Goal: Task Accomplishment & Management: Understand process/instructions

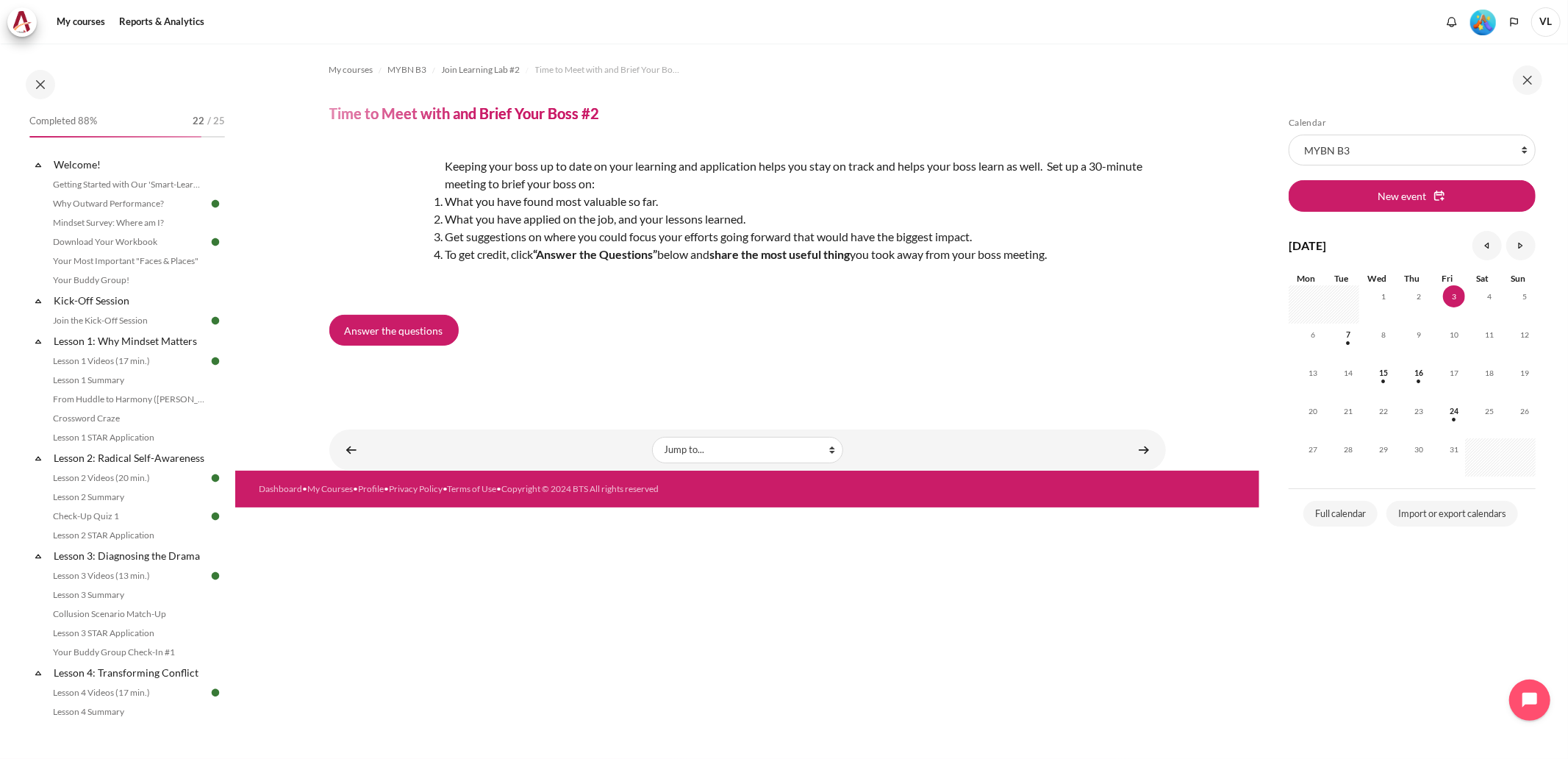
scroll to position [1265, 0]
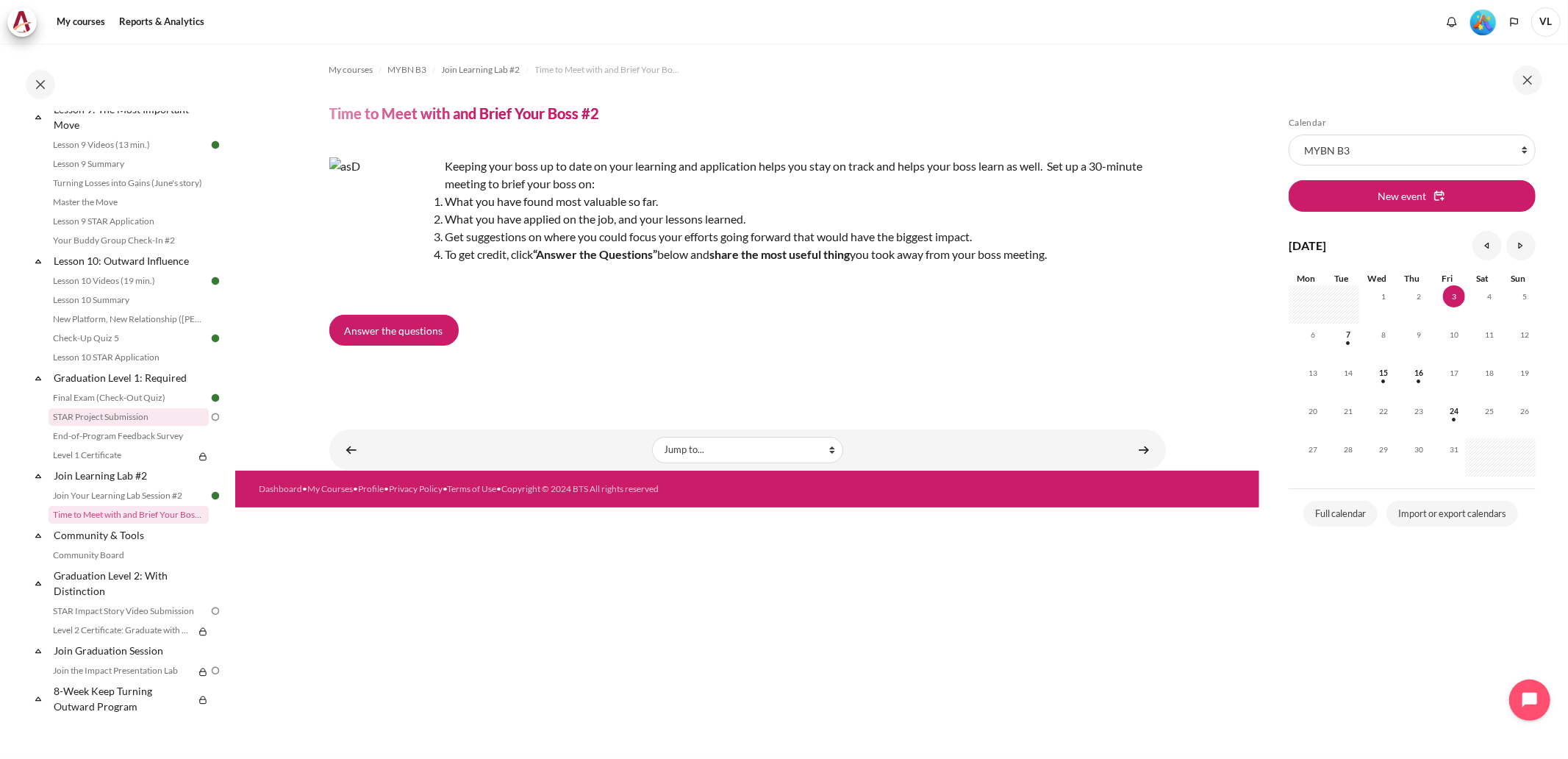
click at [116, 423] on link "STAR Project Submission" at bounding box center [129, 417] width 160 height 18
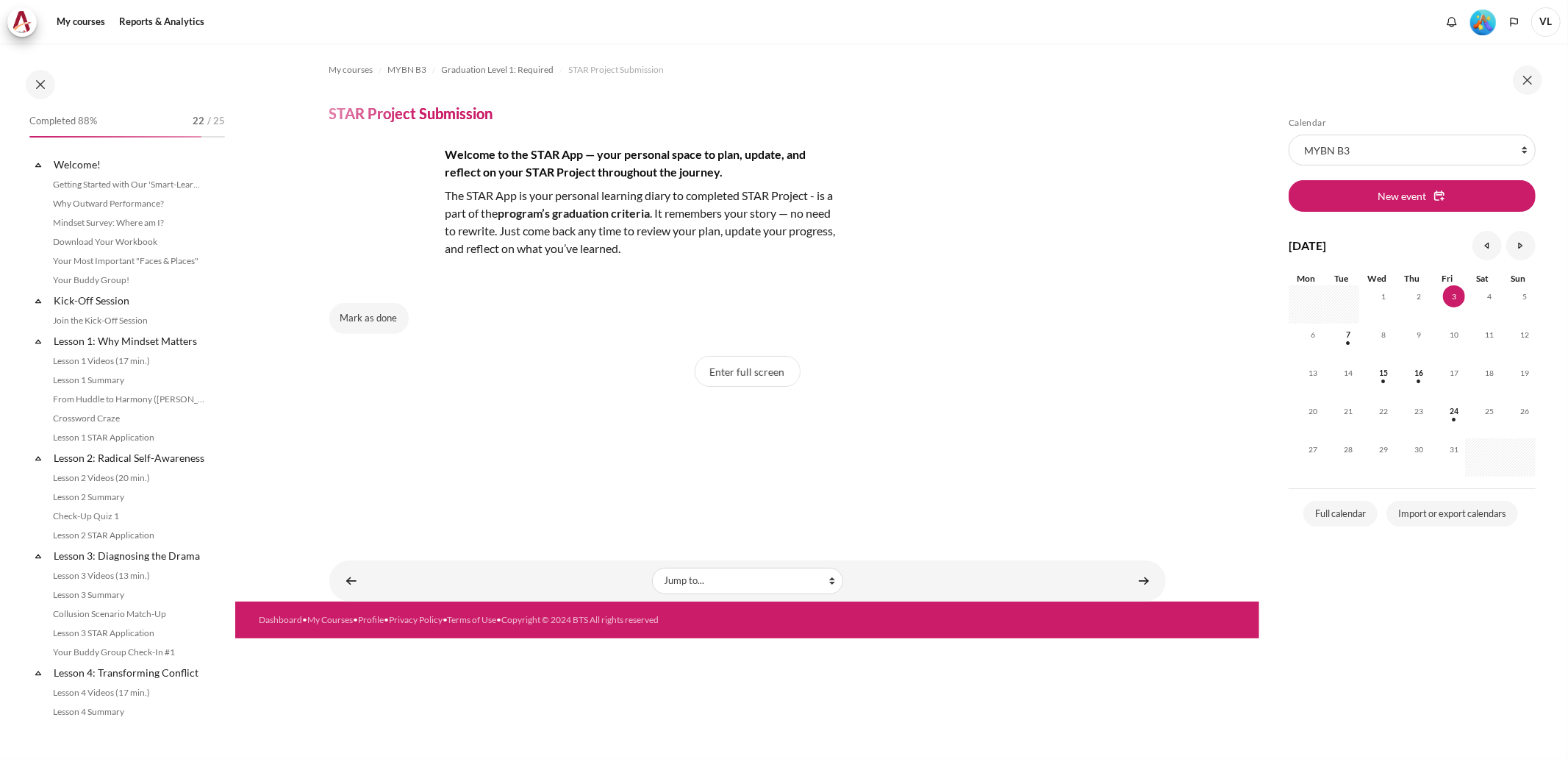
scroll to position [1265, 0]
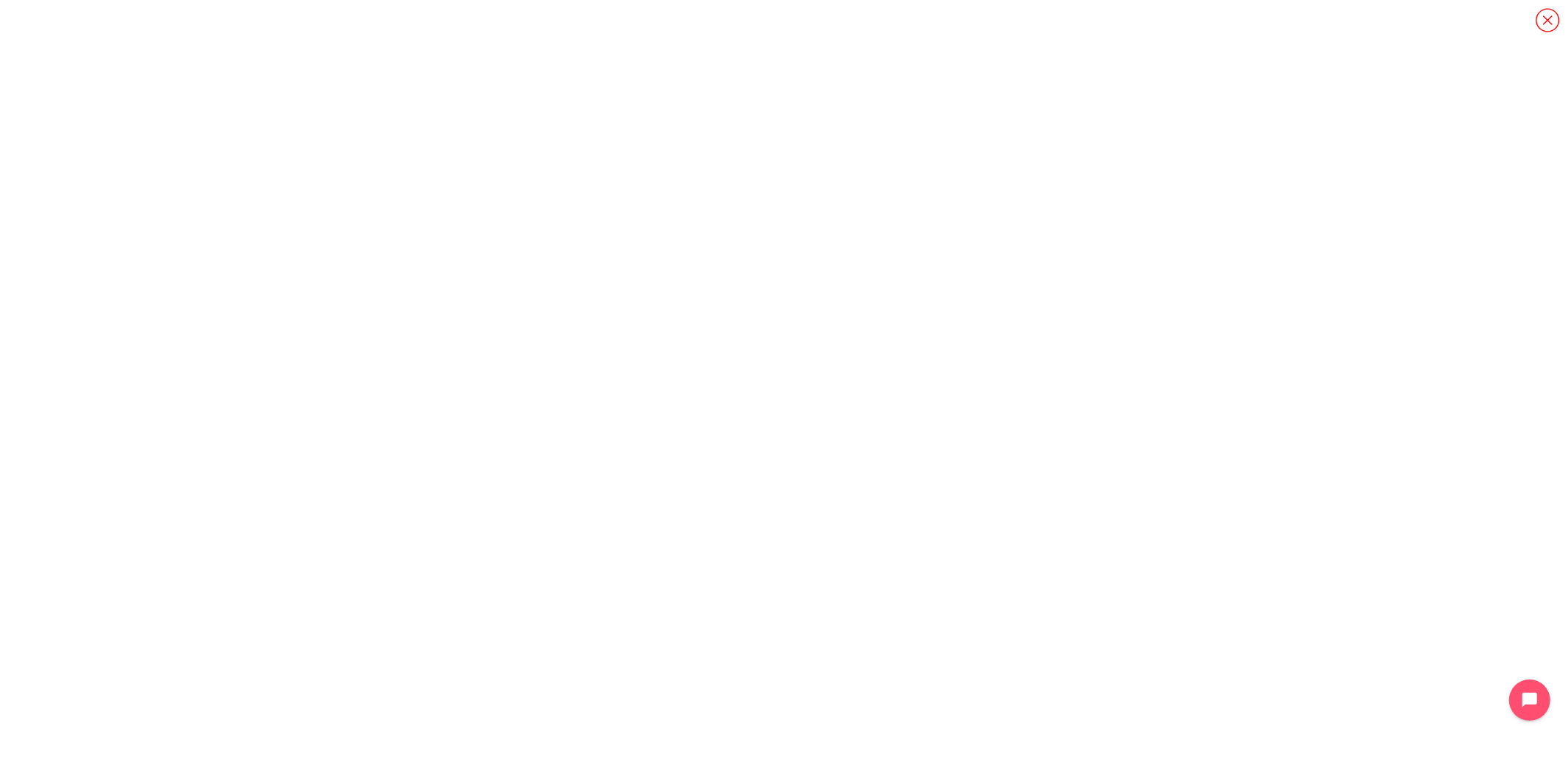
click at [1550, 12] on icon "Content" at bounding box center [1547, 20] width 25 height 25
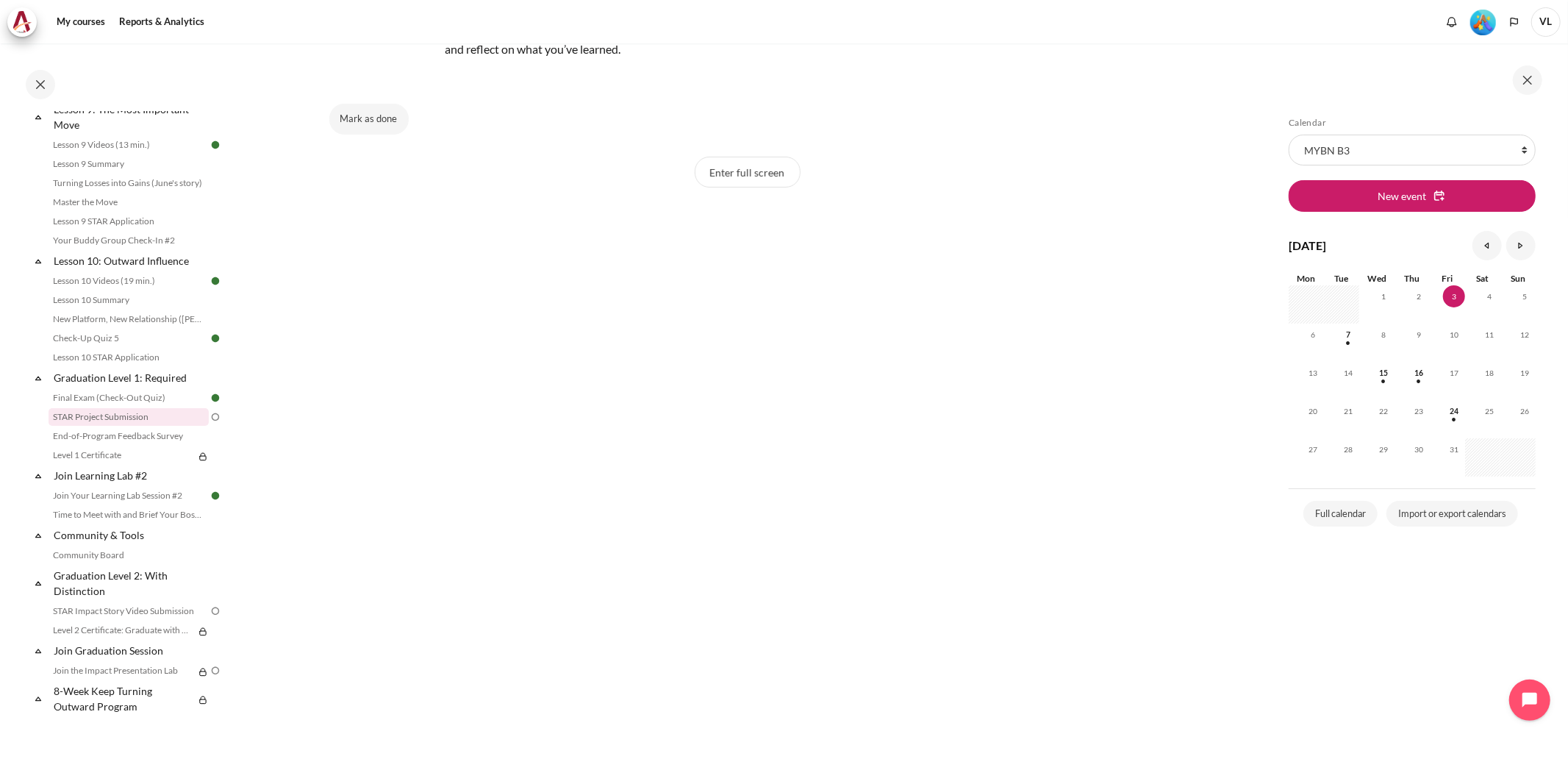
scroll to position [218, 0]
click at [115, 414] on link "STAR Project Submission" at bounding box center [129, 417] width 160 height 18
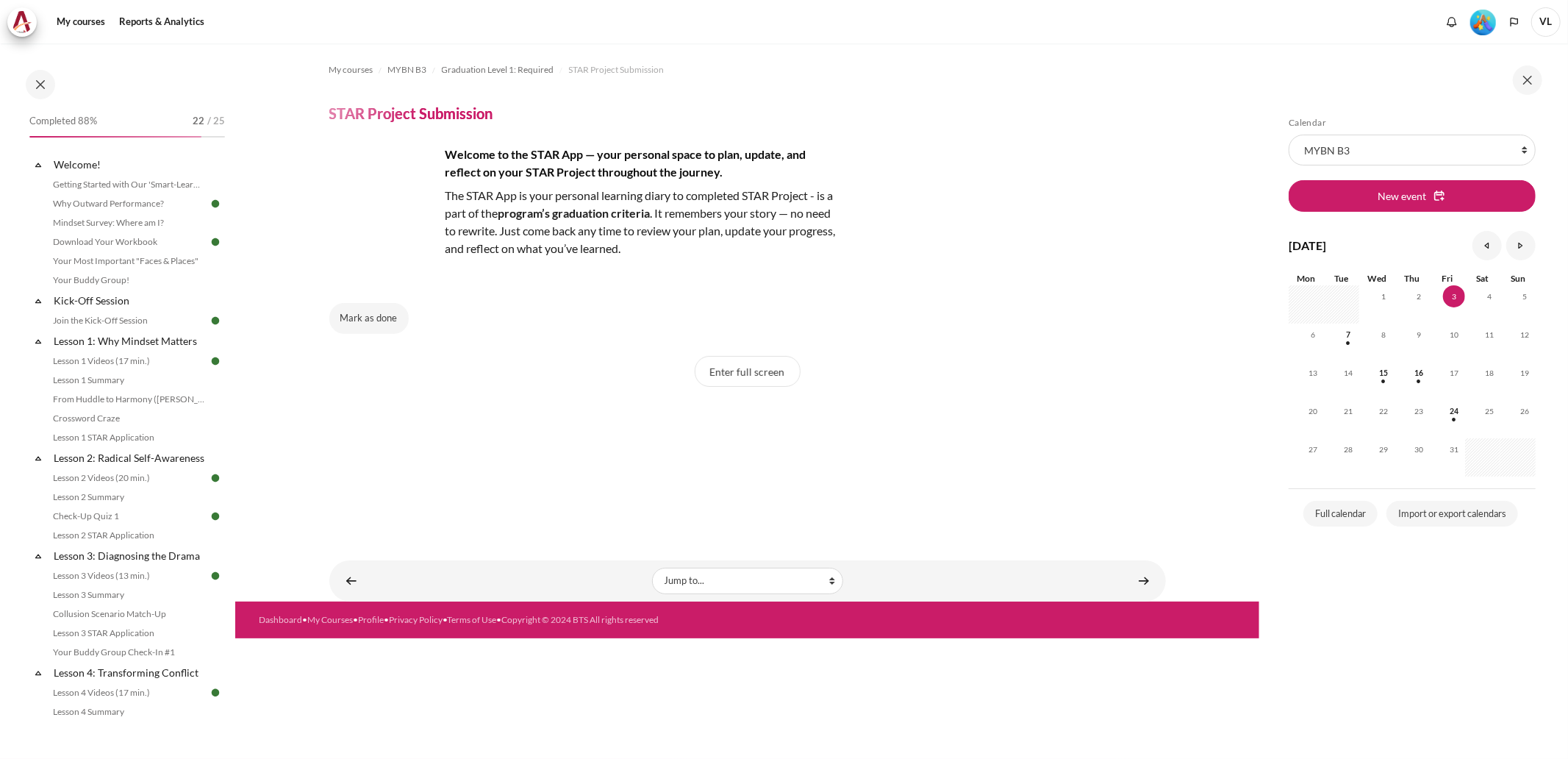
scroll to position [1265, 0]
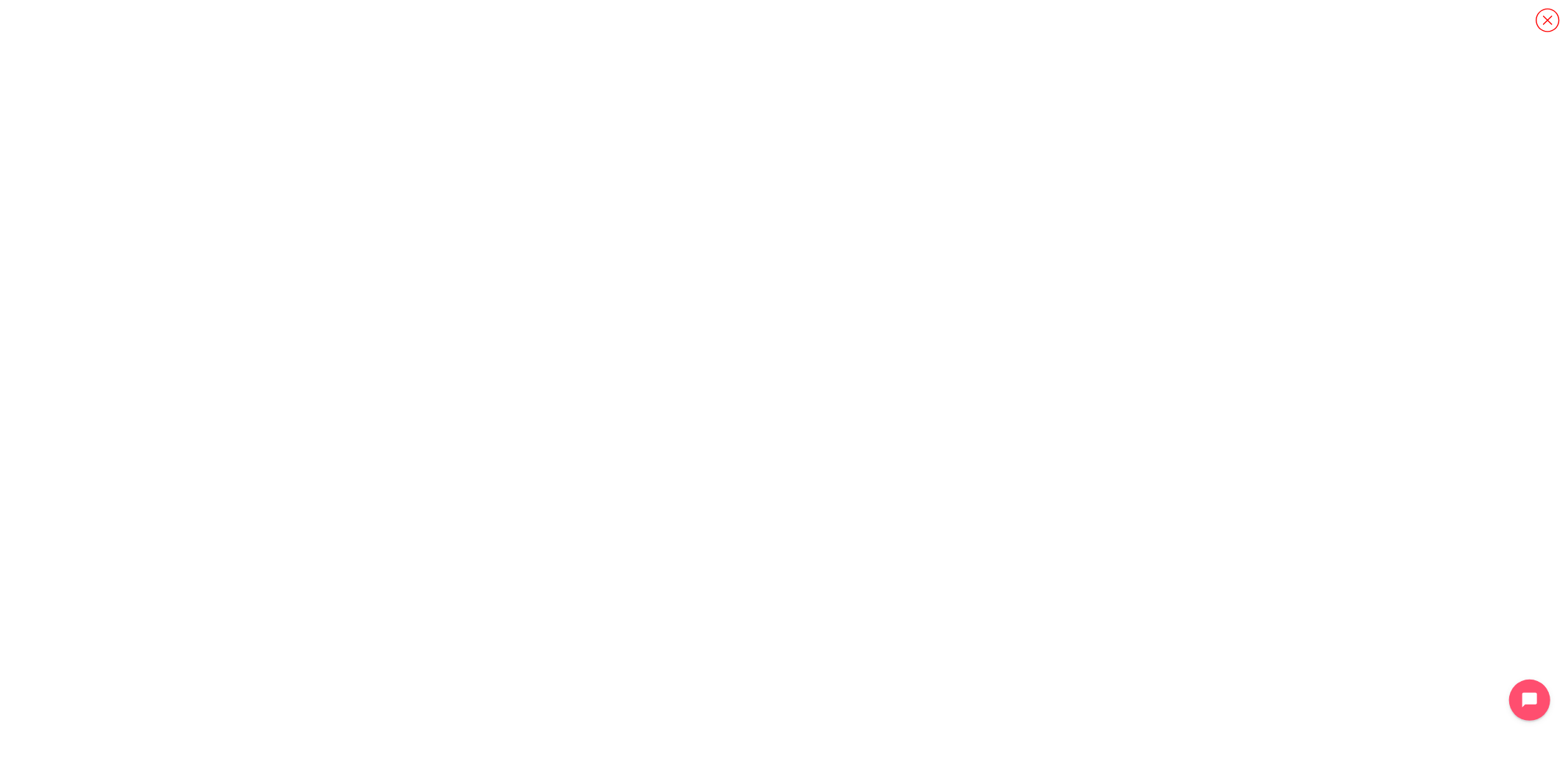
click at [1544, 25] on icon "Content" at bounding box center [1547, 20] width 25 height 25
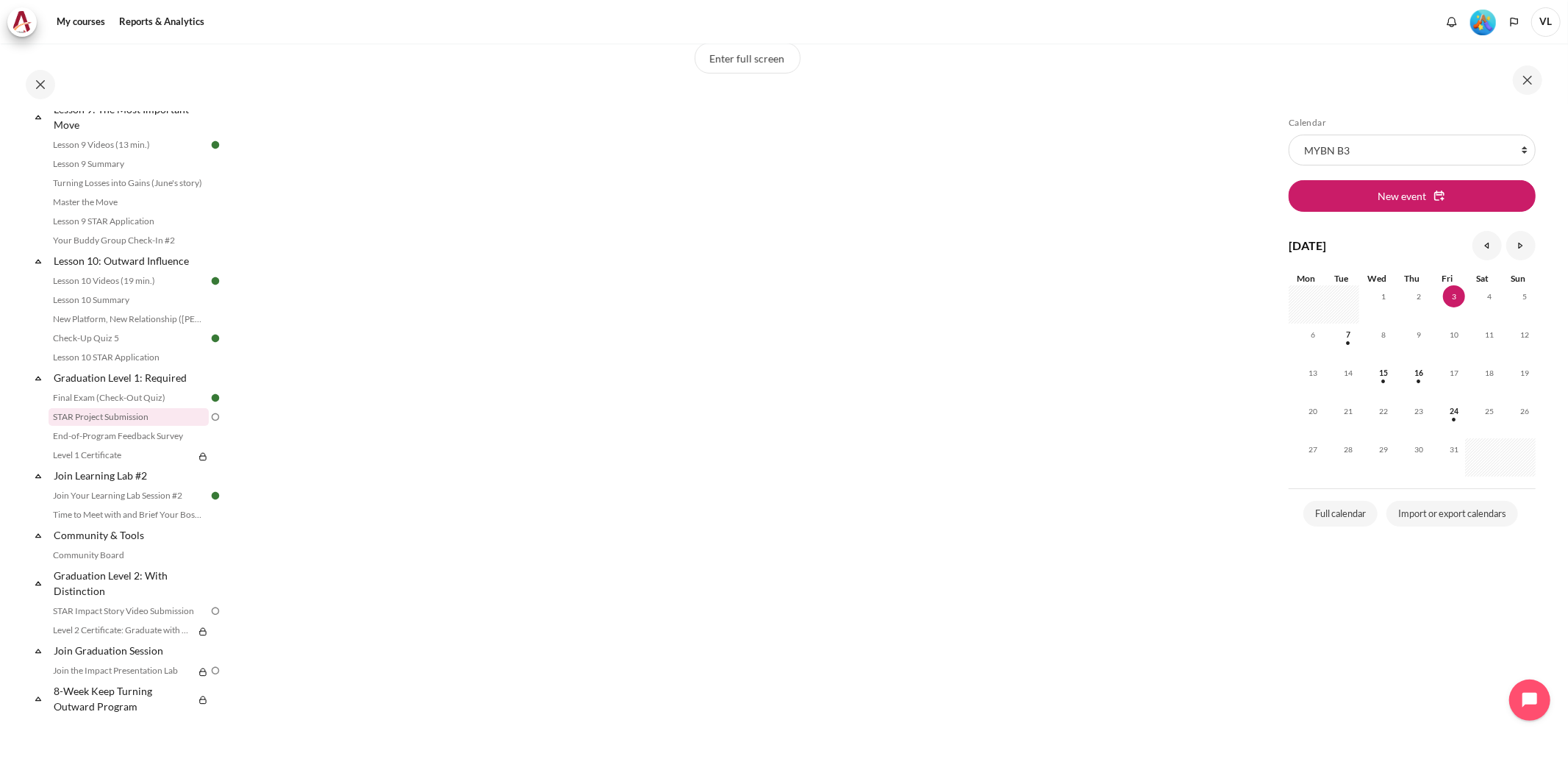
scroll to position [465, 0]
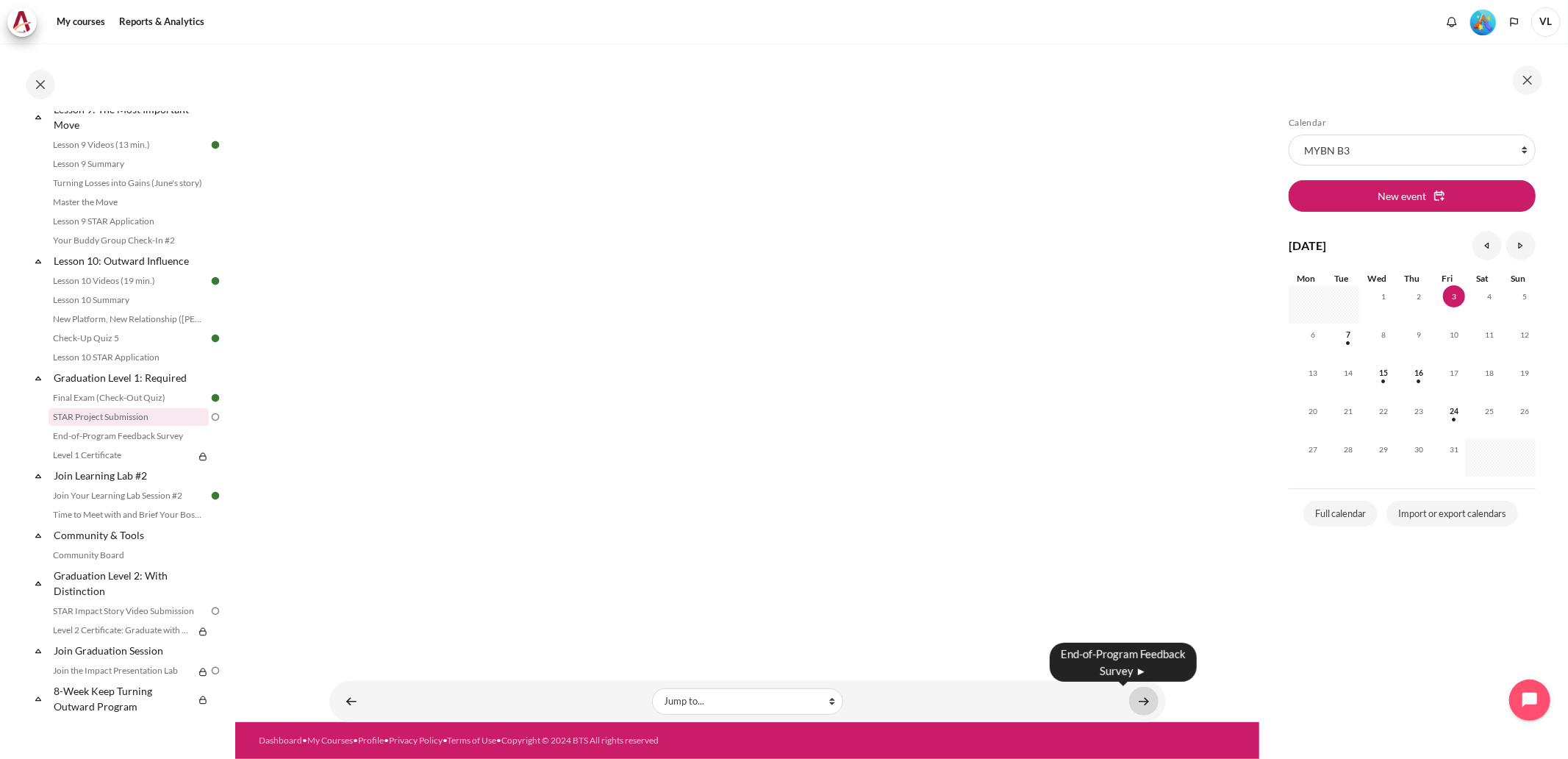
click at [1130, 707] on link "Content" at bounding box center [1144, 701] width 29 height 29
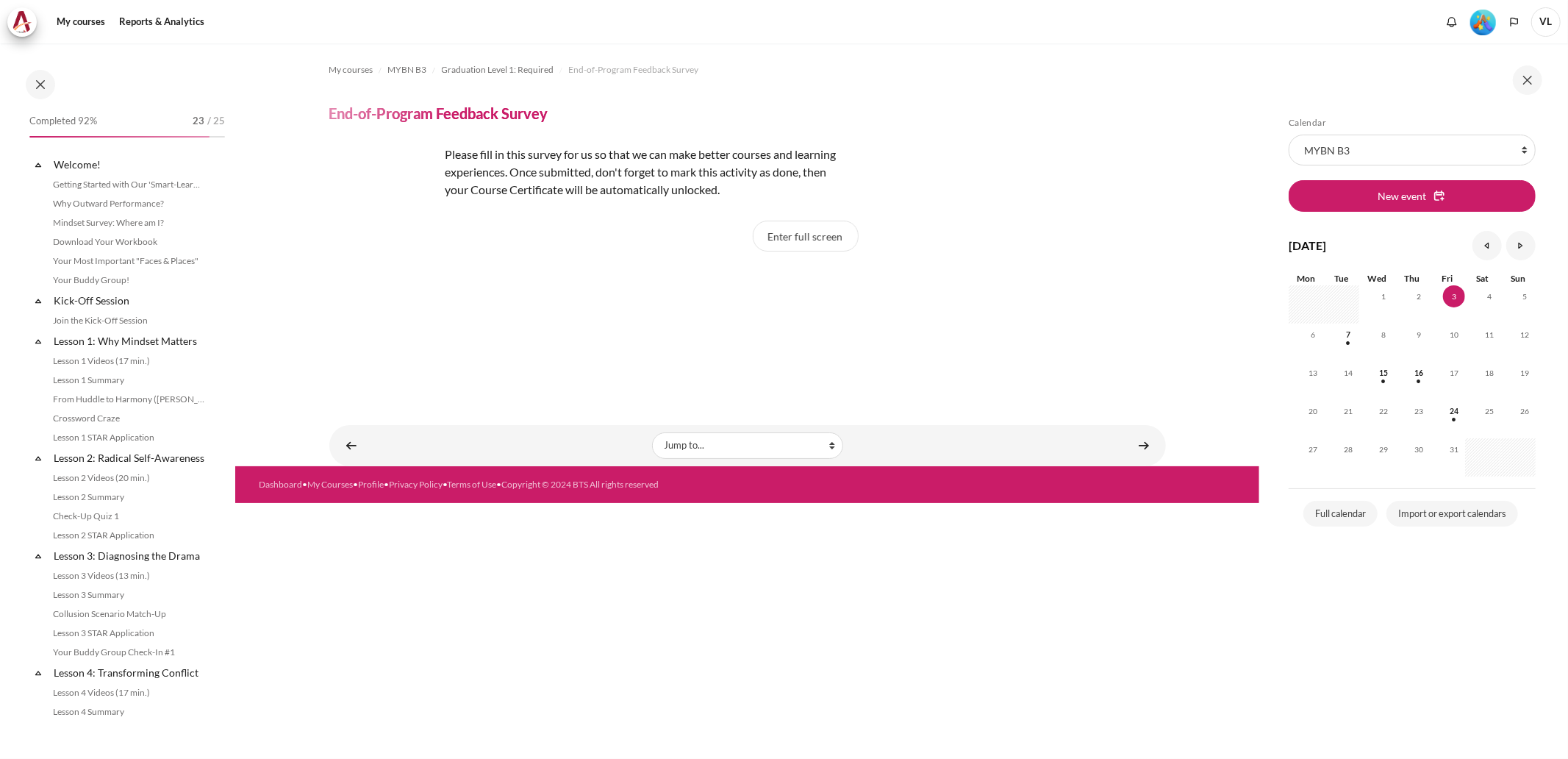
scroll to position [1265, 0]
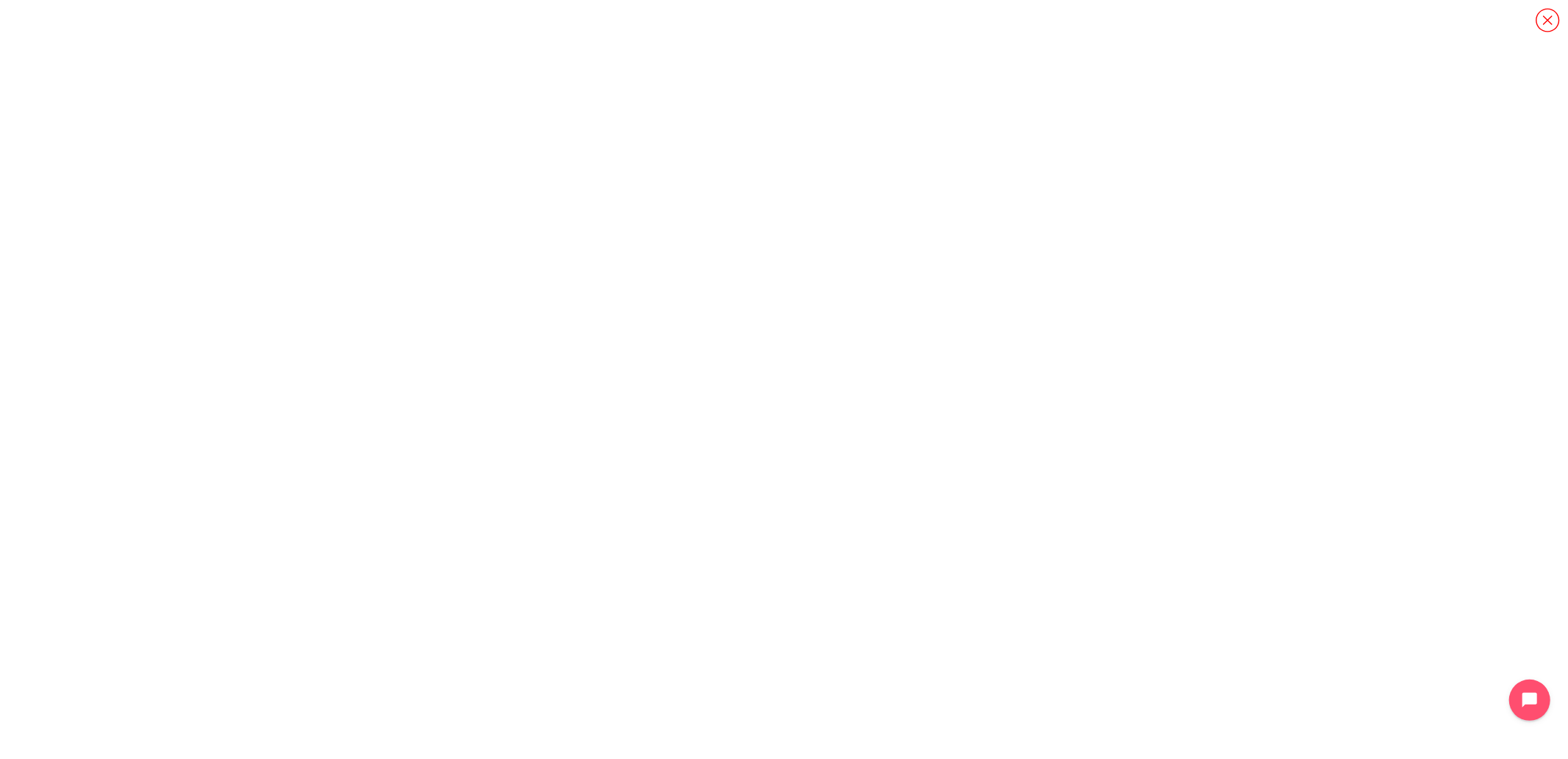
click at [1548, 22] on icon "Content" at bounding box center [1547, 20] width 25 height 25
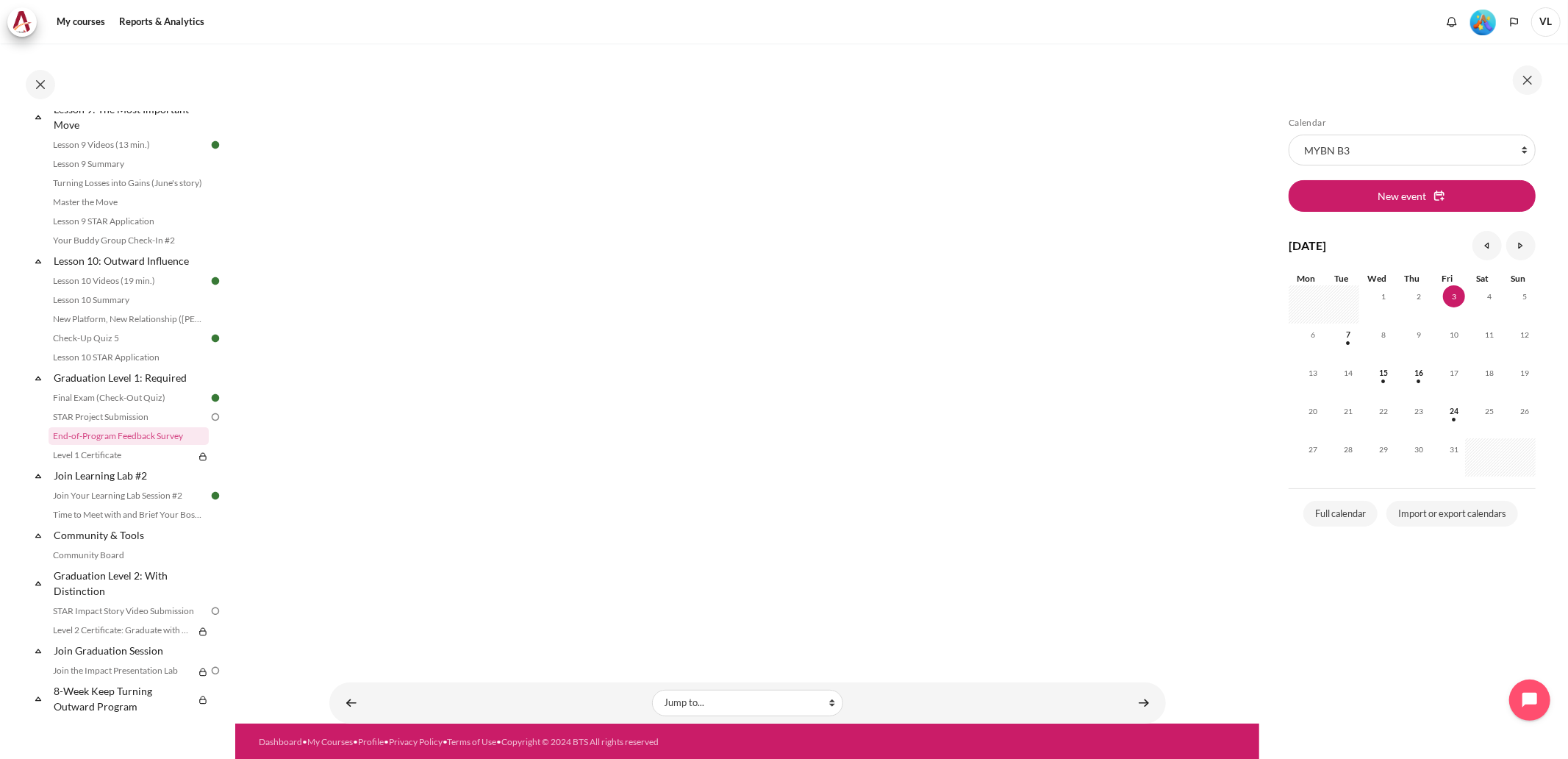
scroll to position [330, 0]
click at [1138, 700] on link "Content" at bounding box center [1144, 702] width 29 height 29
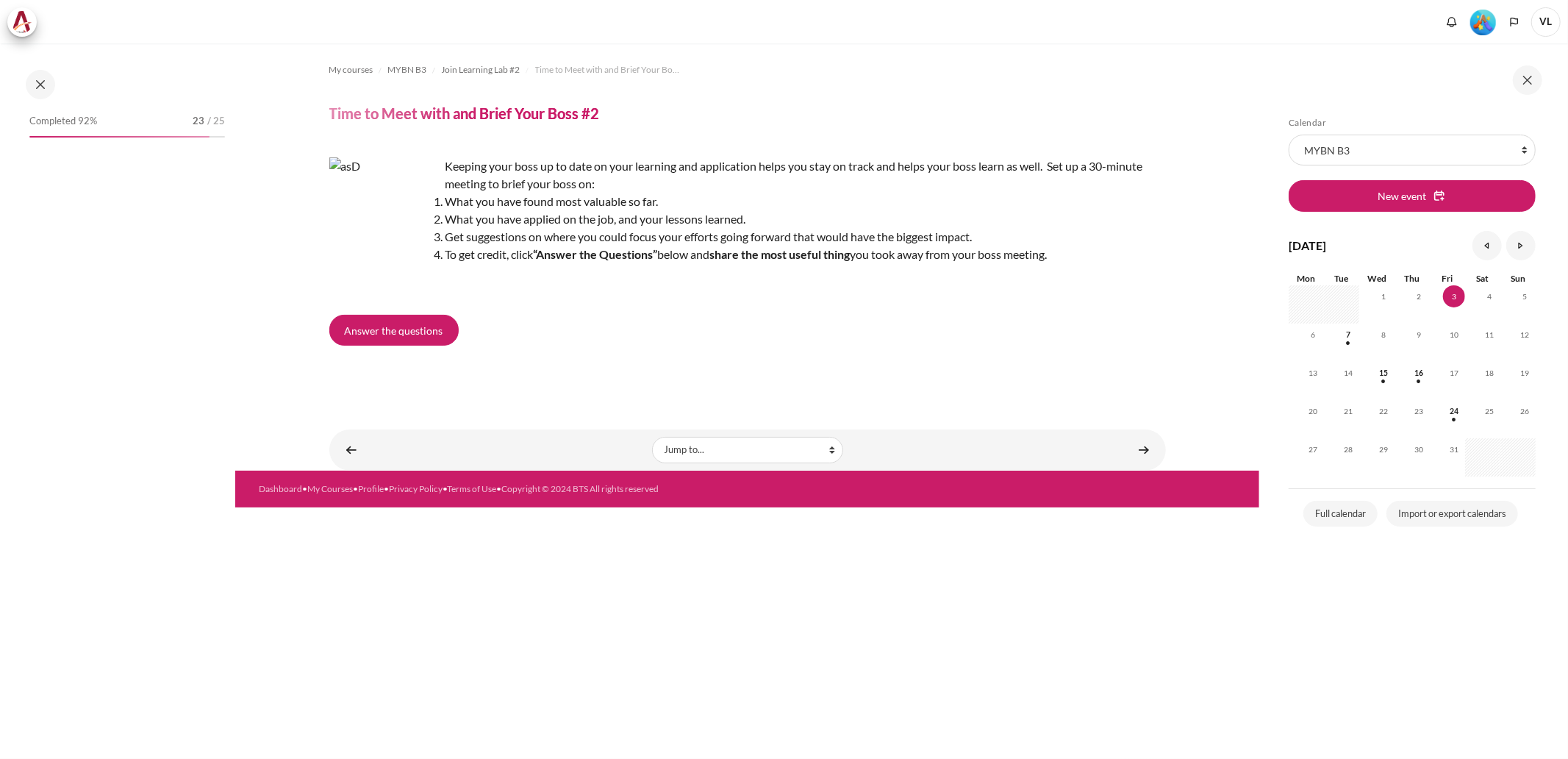
scroll to position [1265, 0]
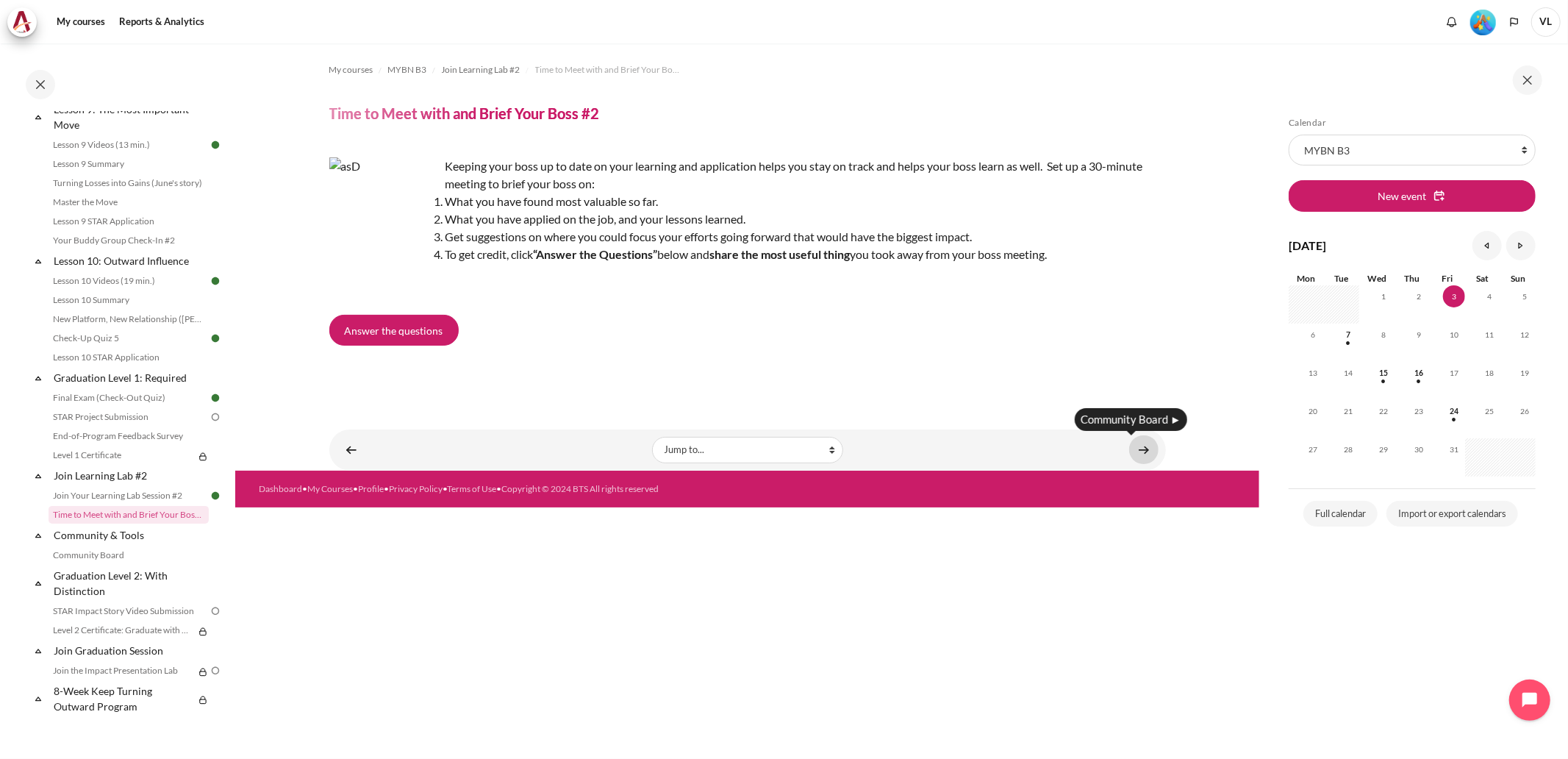
click at [1144, 447] on link "Content" at bounding box center [1144, 449] width 29 height 29
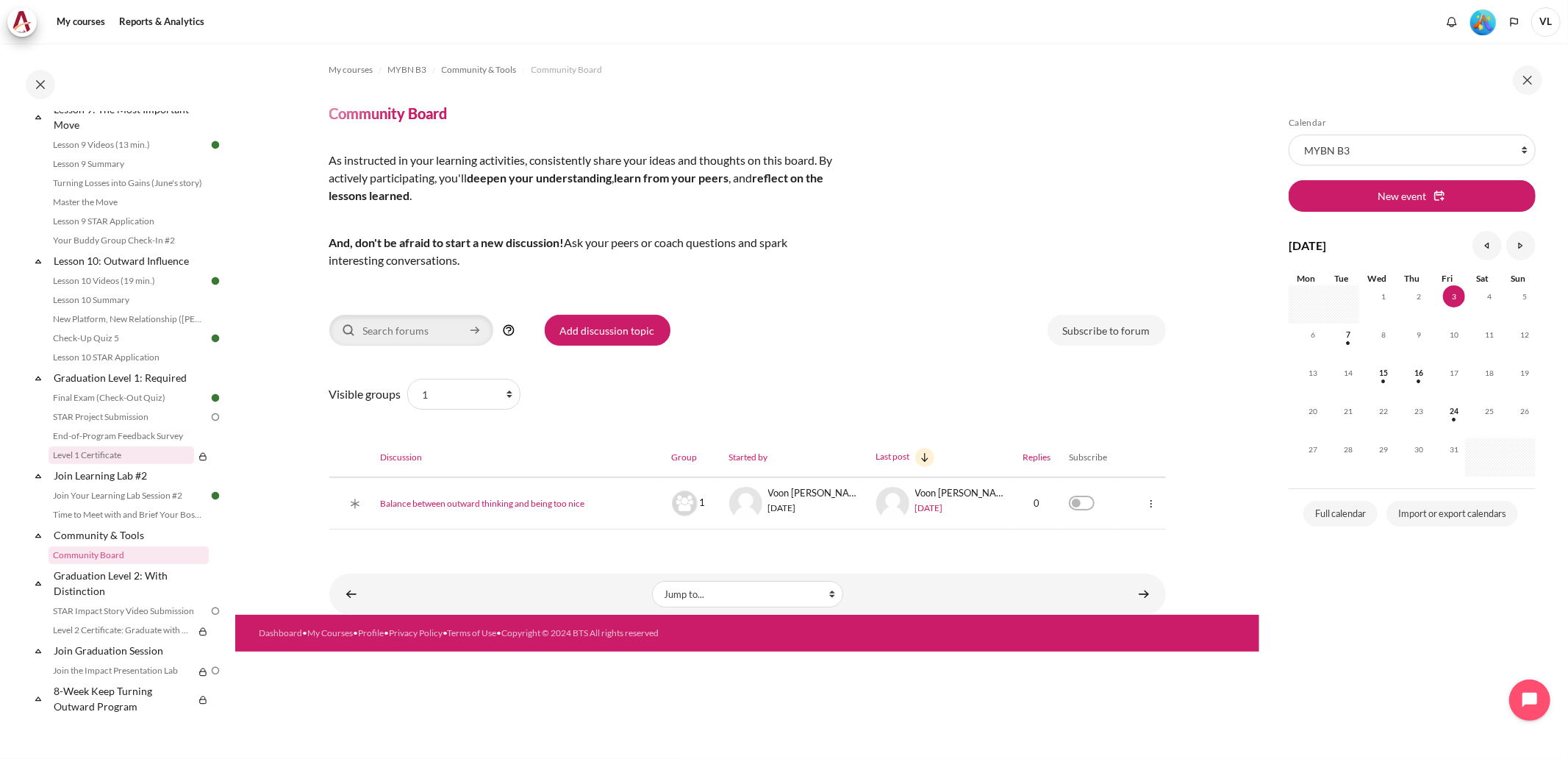
scroll to position [1265, 0]
click at [92, 420] on link "STAR Project Submission" at bounding box center [129, 417] width 160 height 18
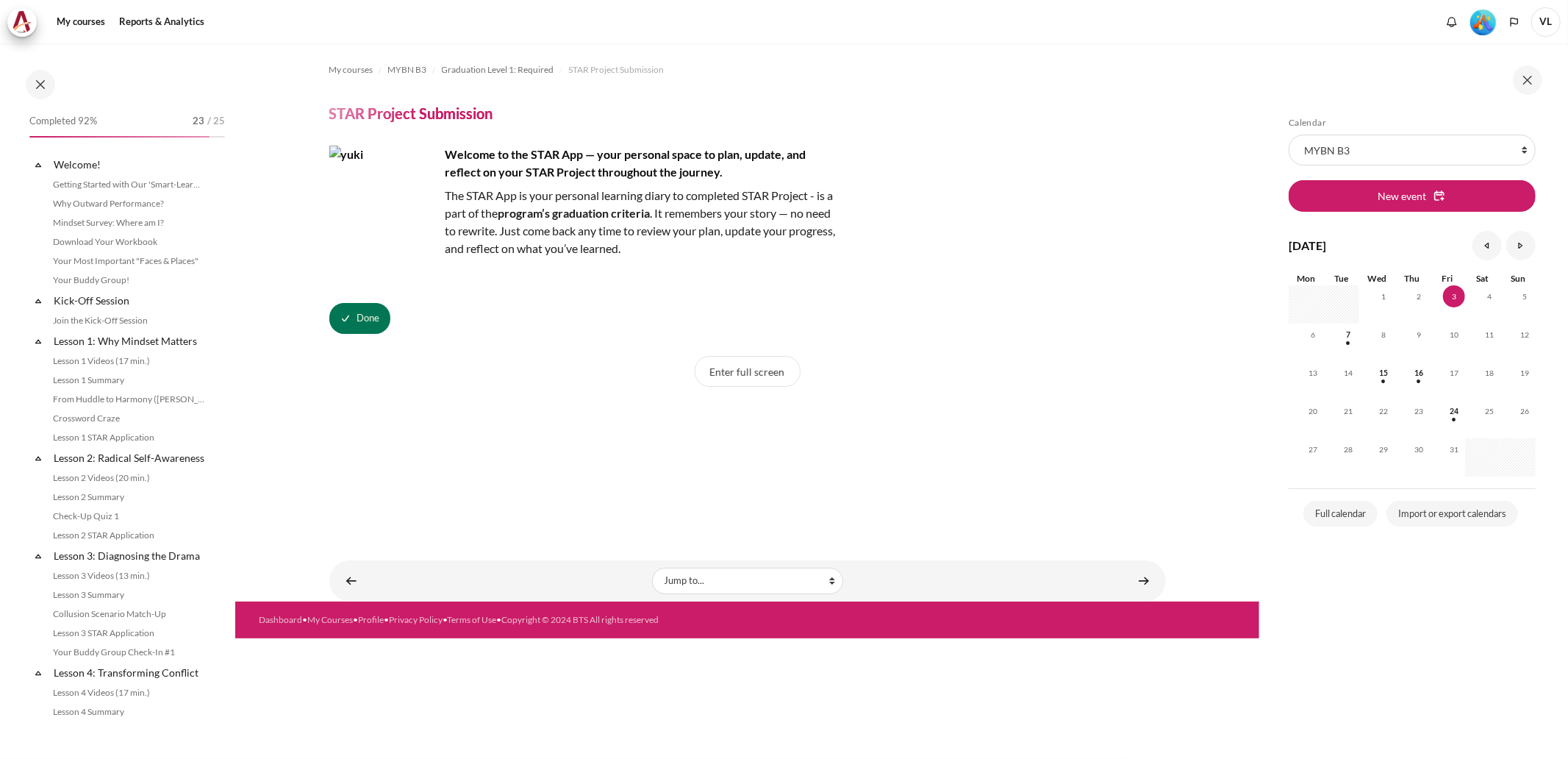
scroll to position [1265, 0]
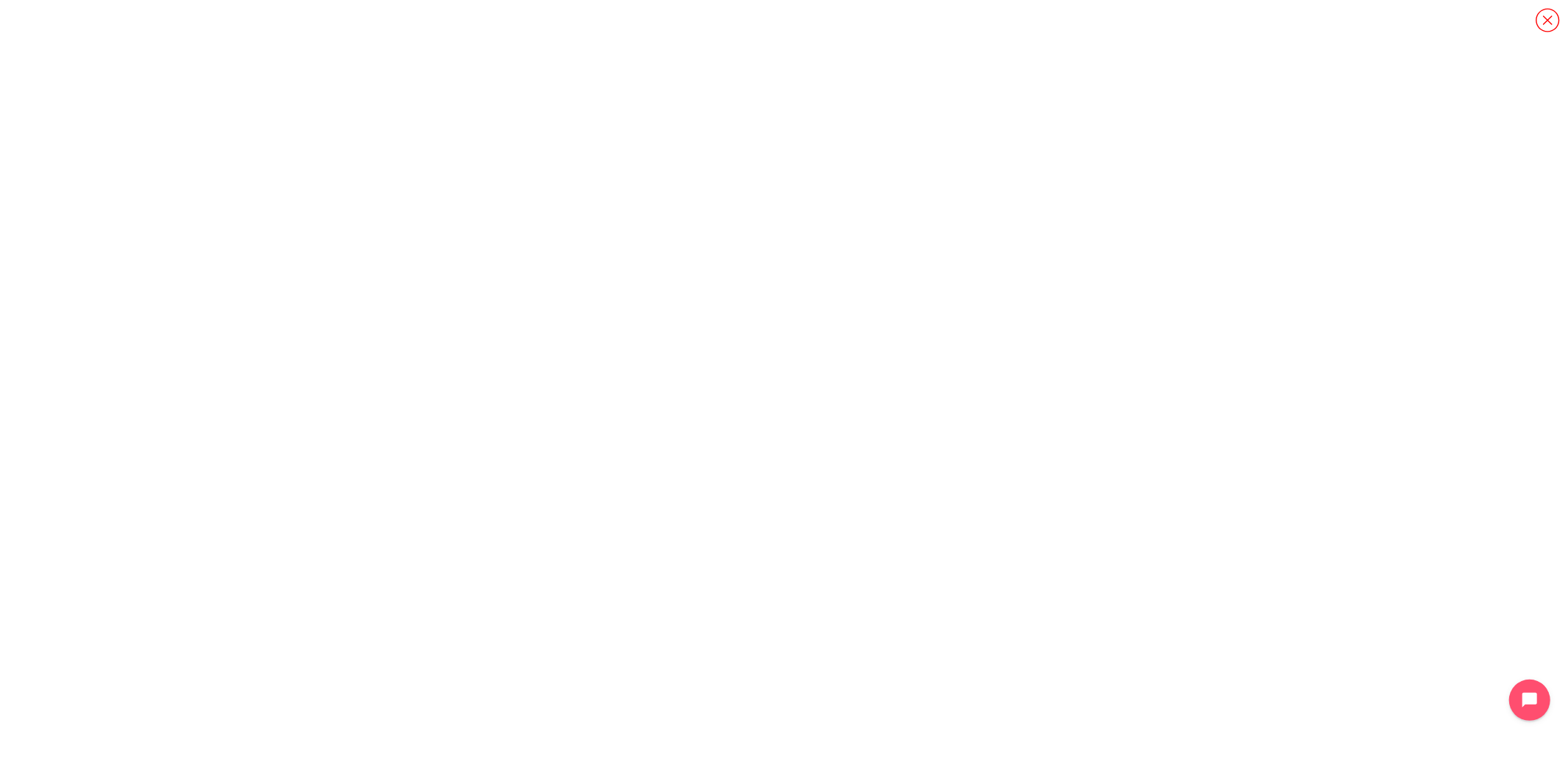
click at [1545, 19] on icon "Content" at bounding box center [1547, 20] width 25 height 25
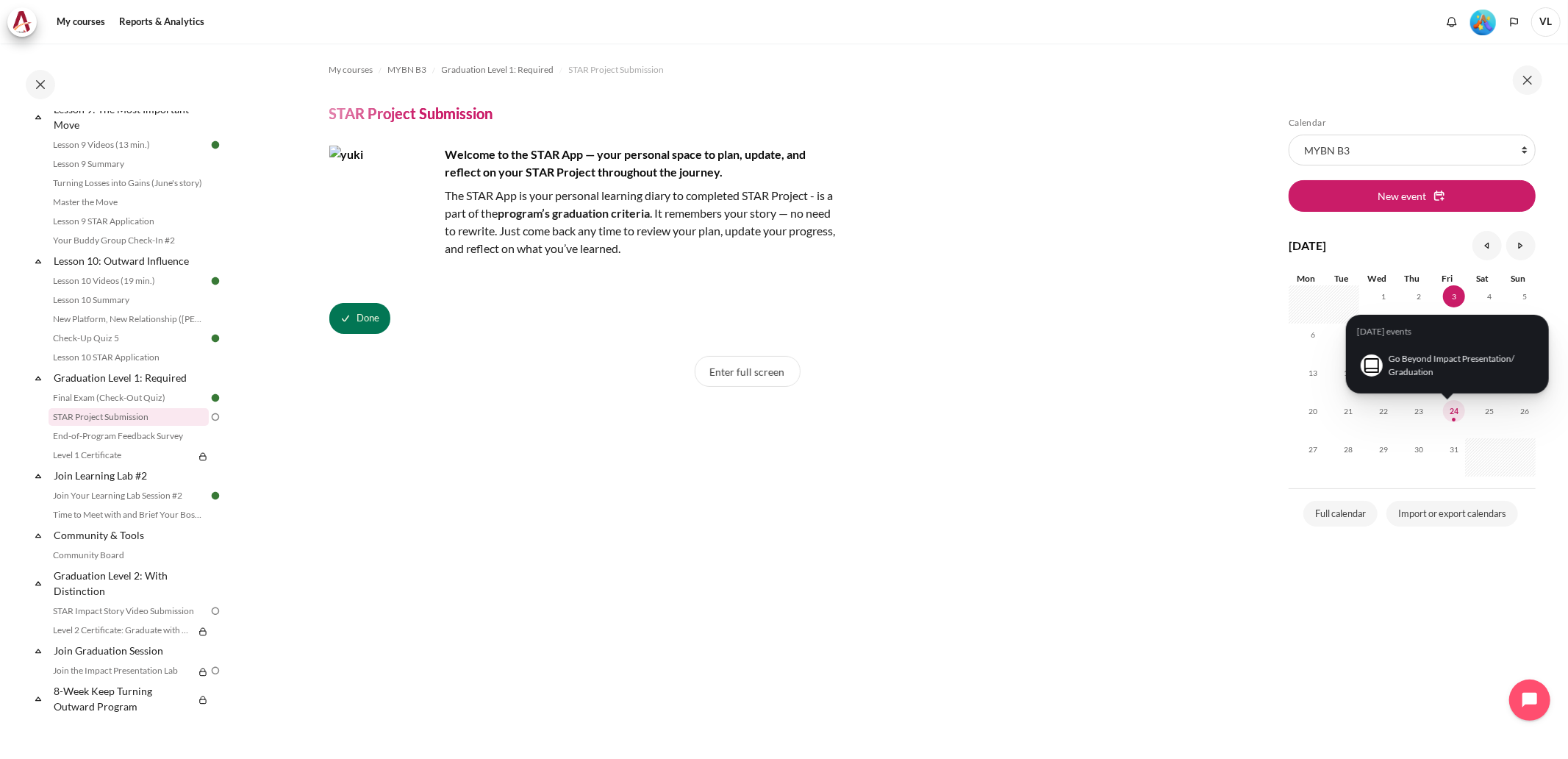
click at [1458, 413] on span "24" at bounding box center [1454, 411] width 22 height 22
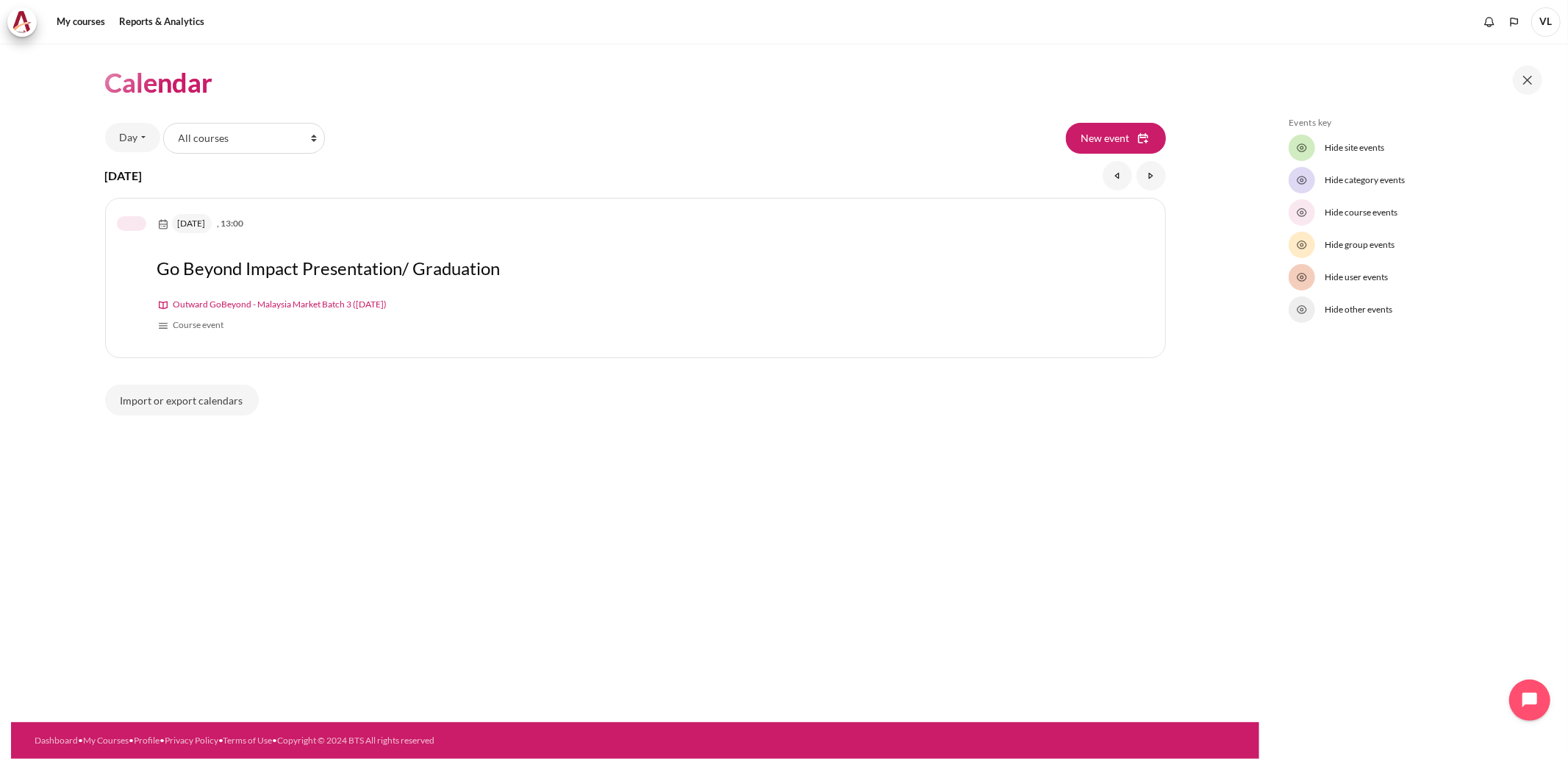
click at [273, 306] on span "Outward GoBeyond - Malaysia Market Batch 3 ([DATE])" at bounding box center [280, 304] width 214 height 11
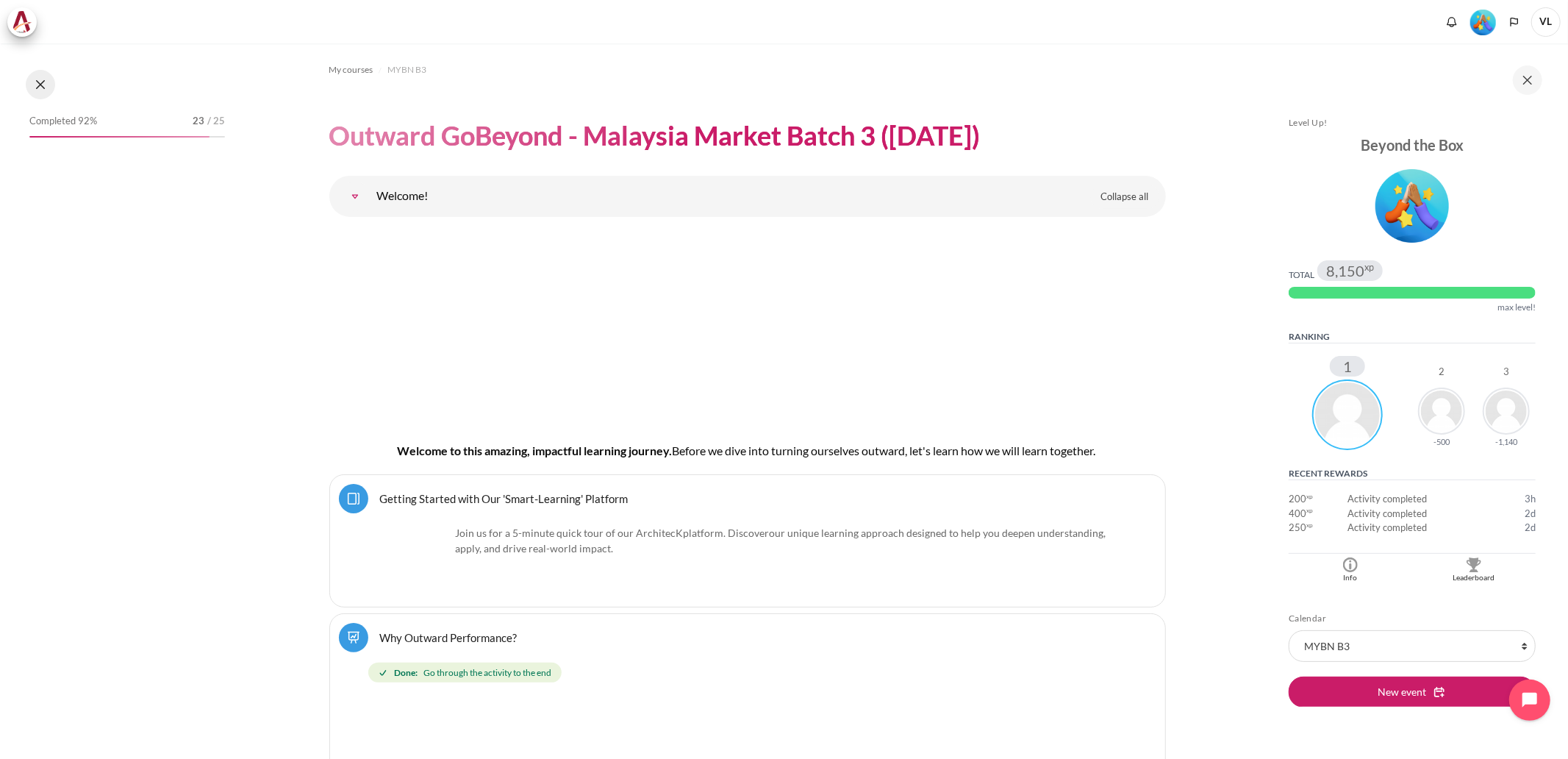
click at [42, 83] on button at bounding box center [40, 85] width 29 height 29
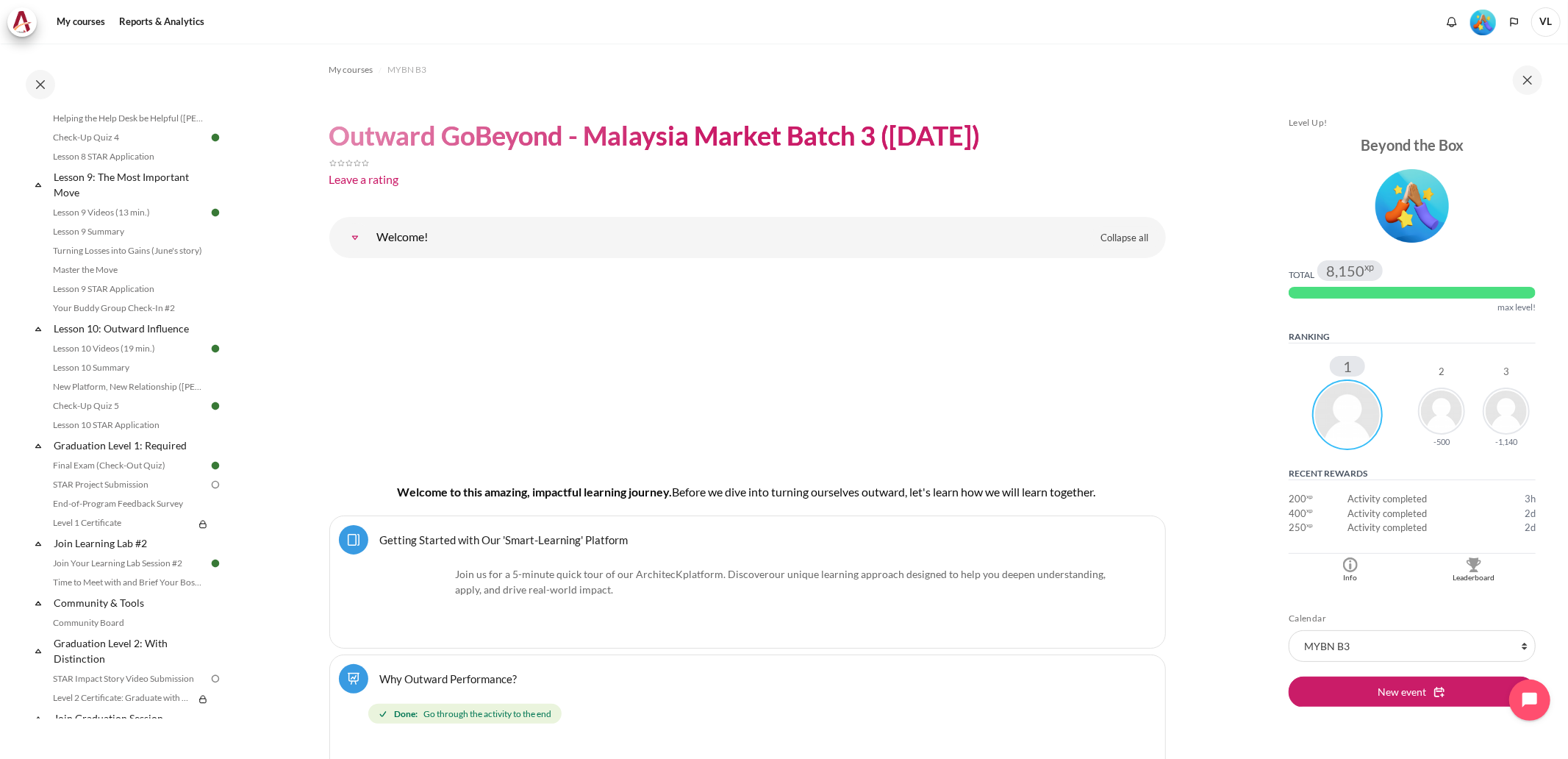
scroll to position [1265, 0]
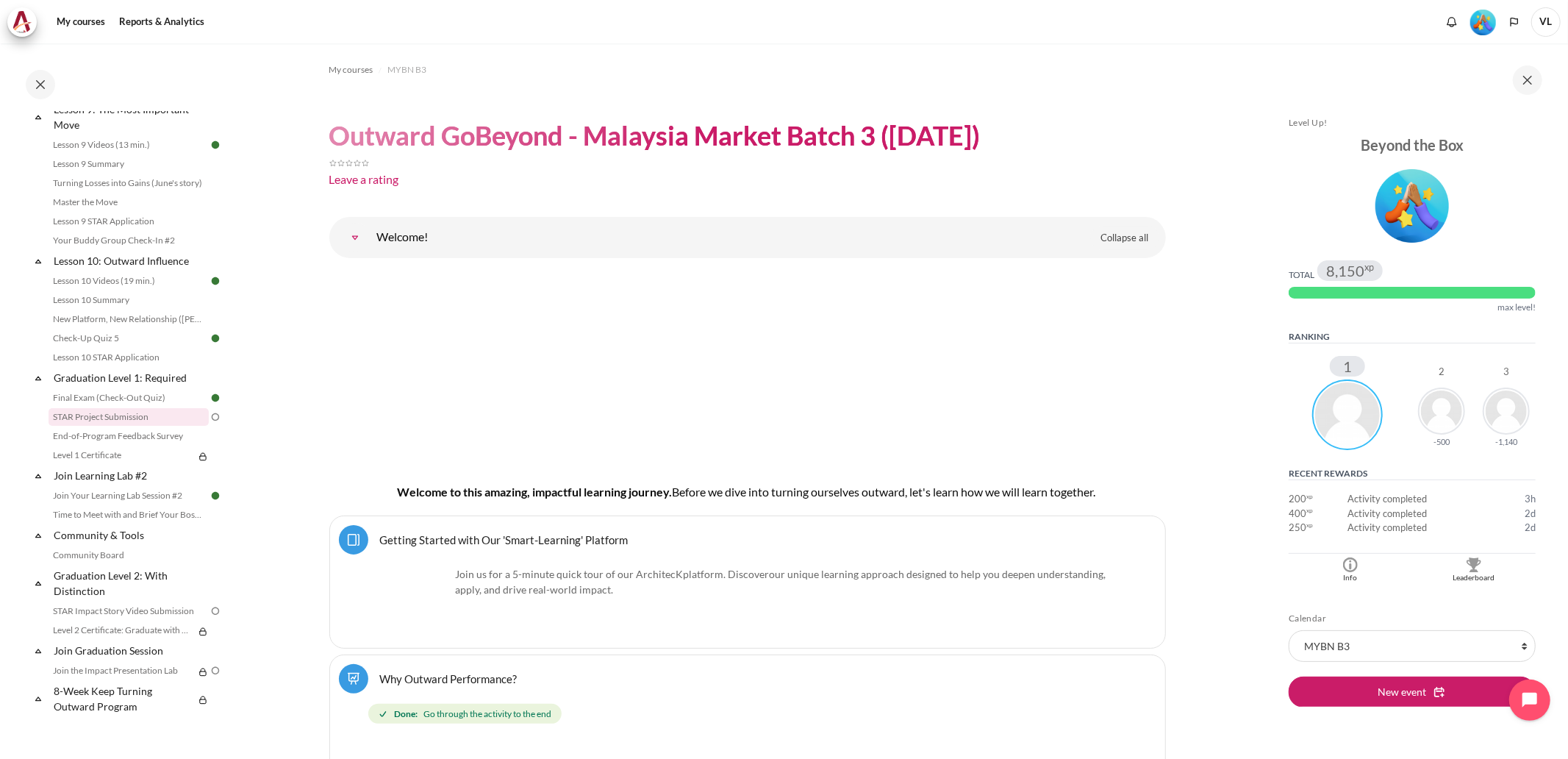
click at [82, 413] on link "STAR Project Submission" at bounding box center [129, 417] width 160 height 18
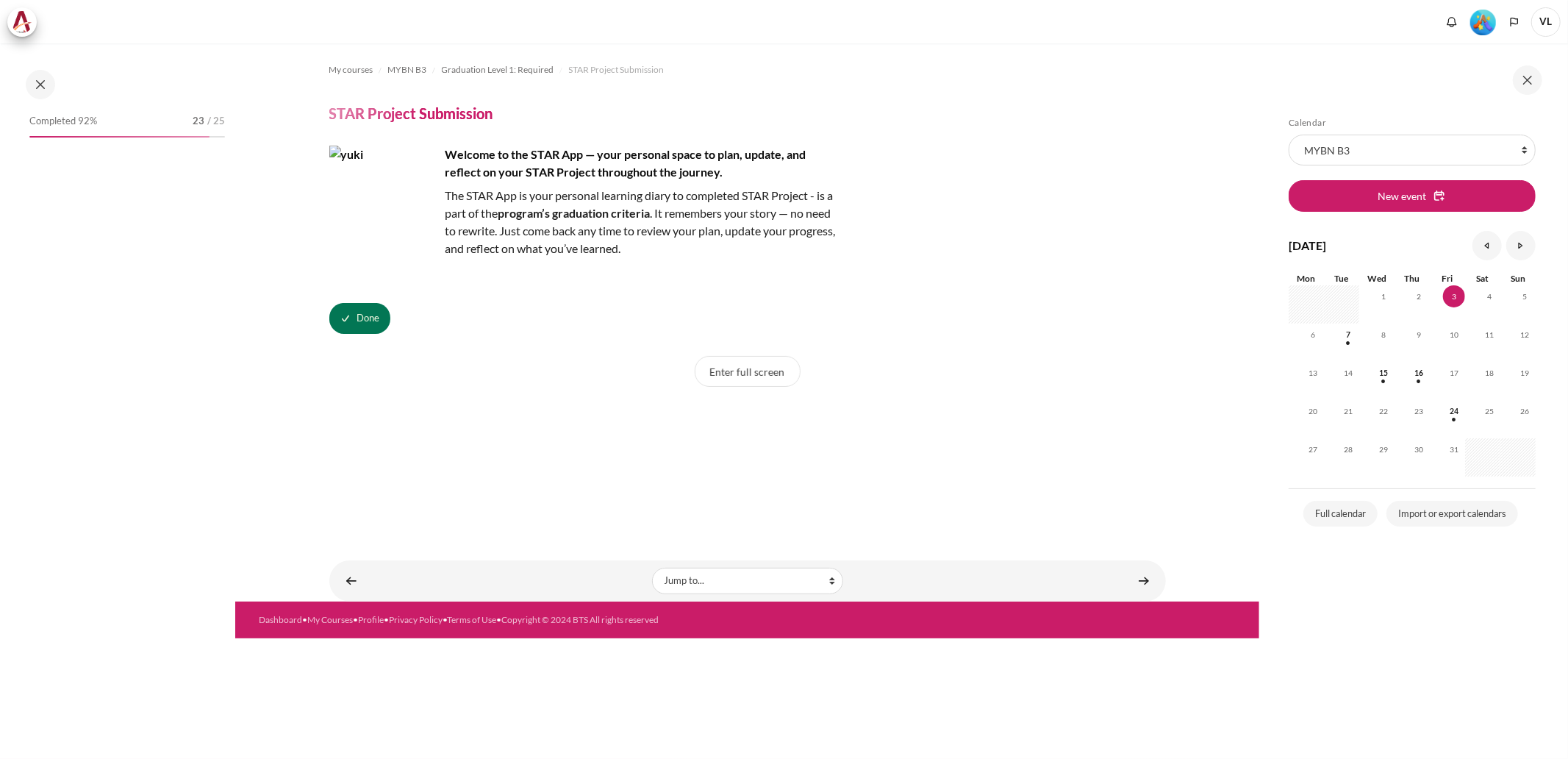
scroll to position [1265, 0]
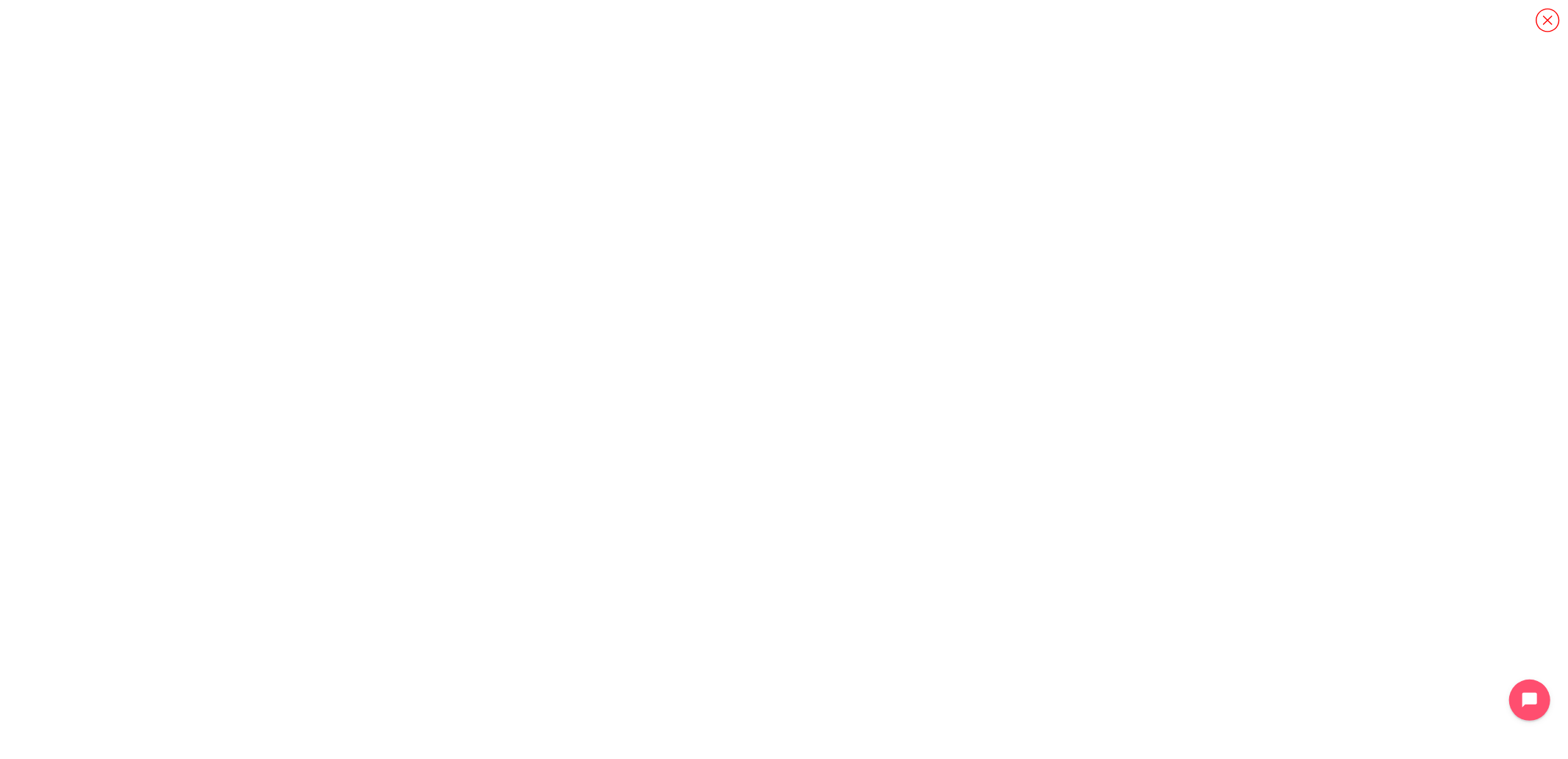
click at [1551, 17] on icon "Content" at bounding box center [1547, 20] width 25 height 25
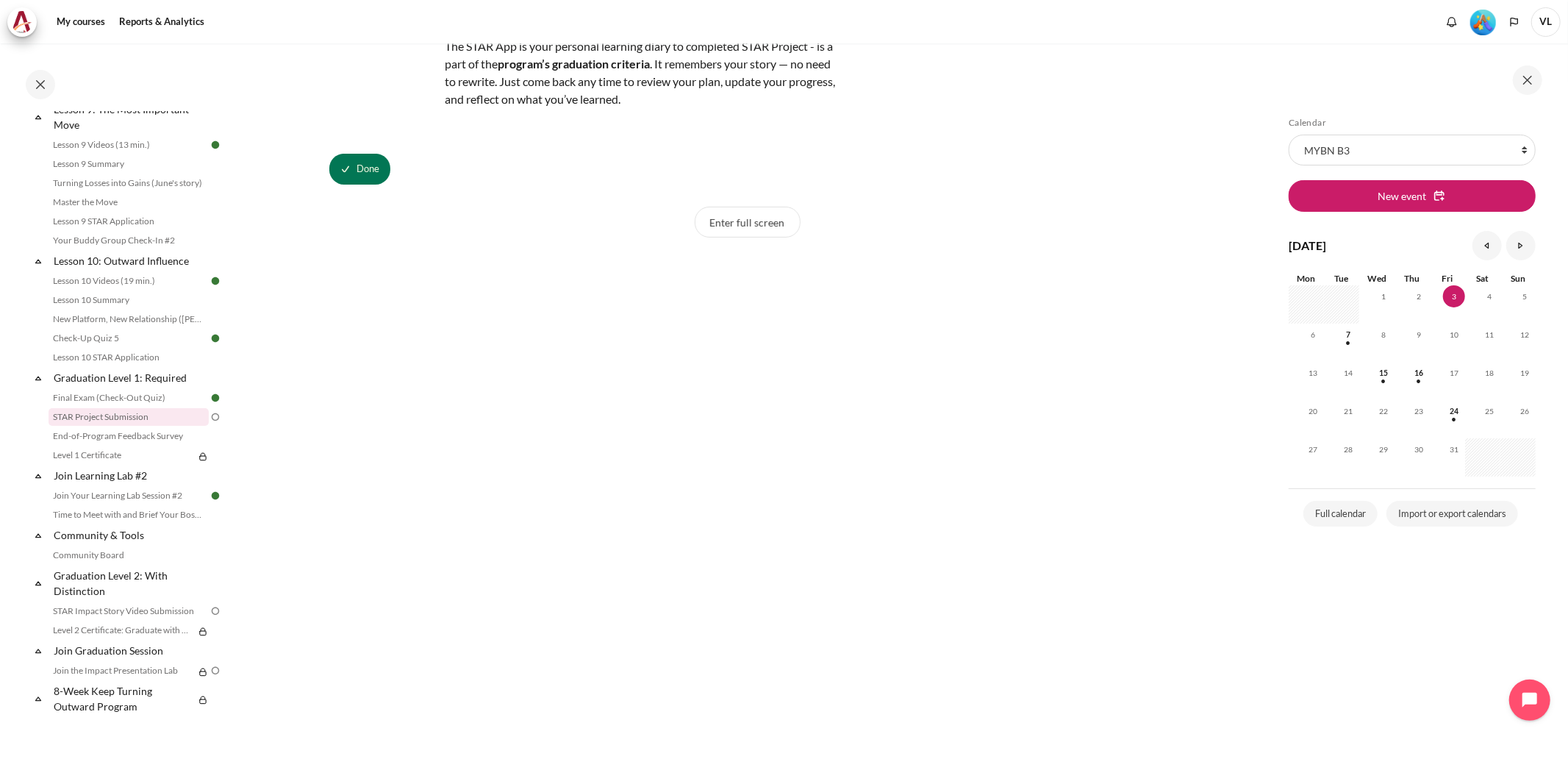
scroll to position [163, 0]
click at [746, 210] on button "Enter full screen" at bounding box center [747, 208] width 106 height 31
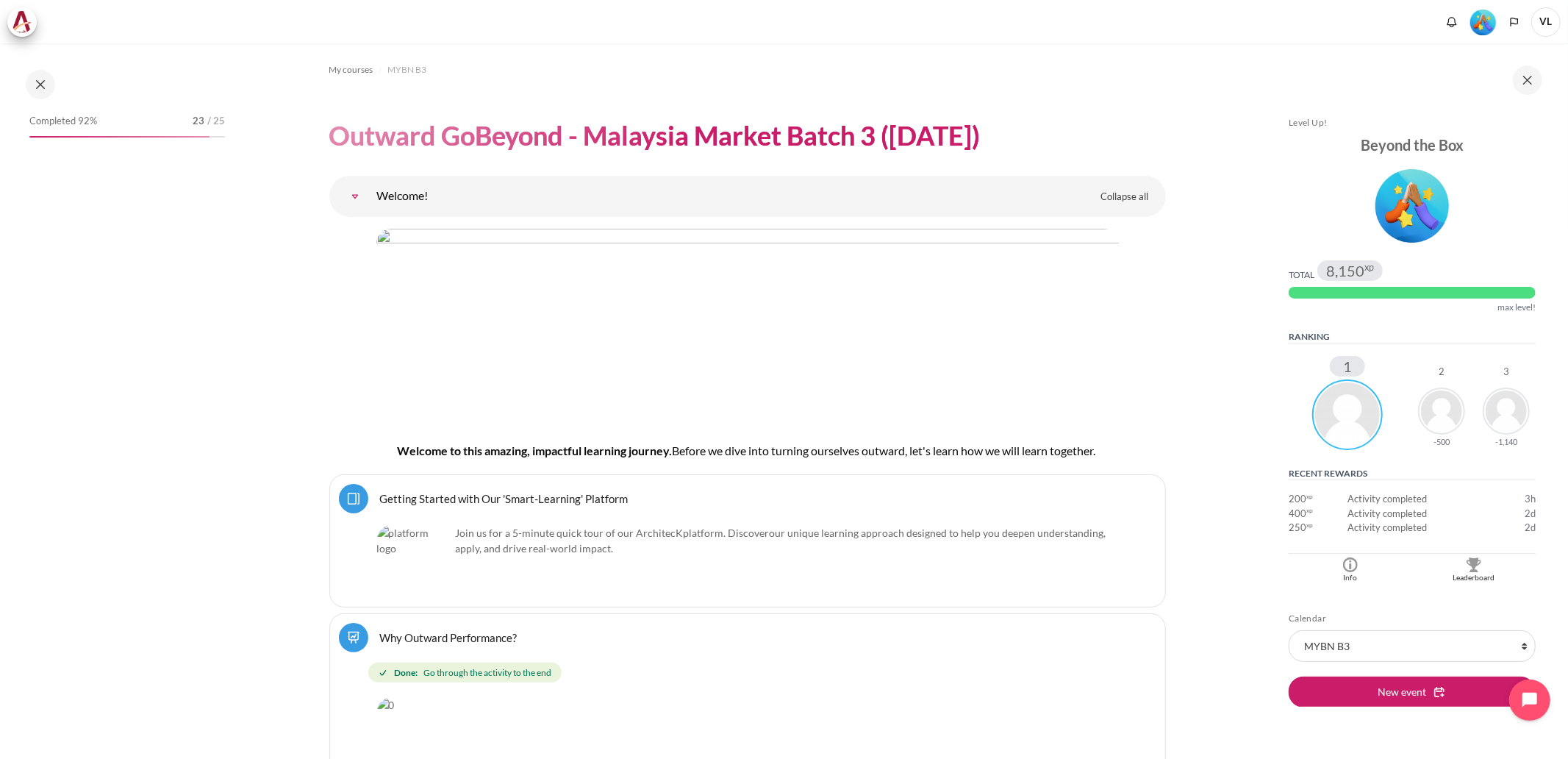
click at [82, 114] on span "Completed 92%" at bounding box center [63, 121] width 68 height 15
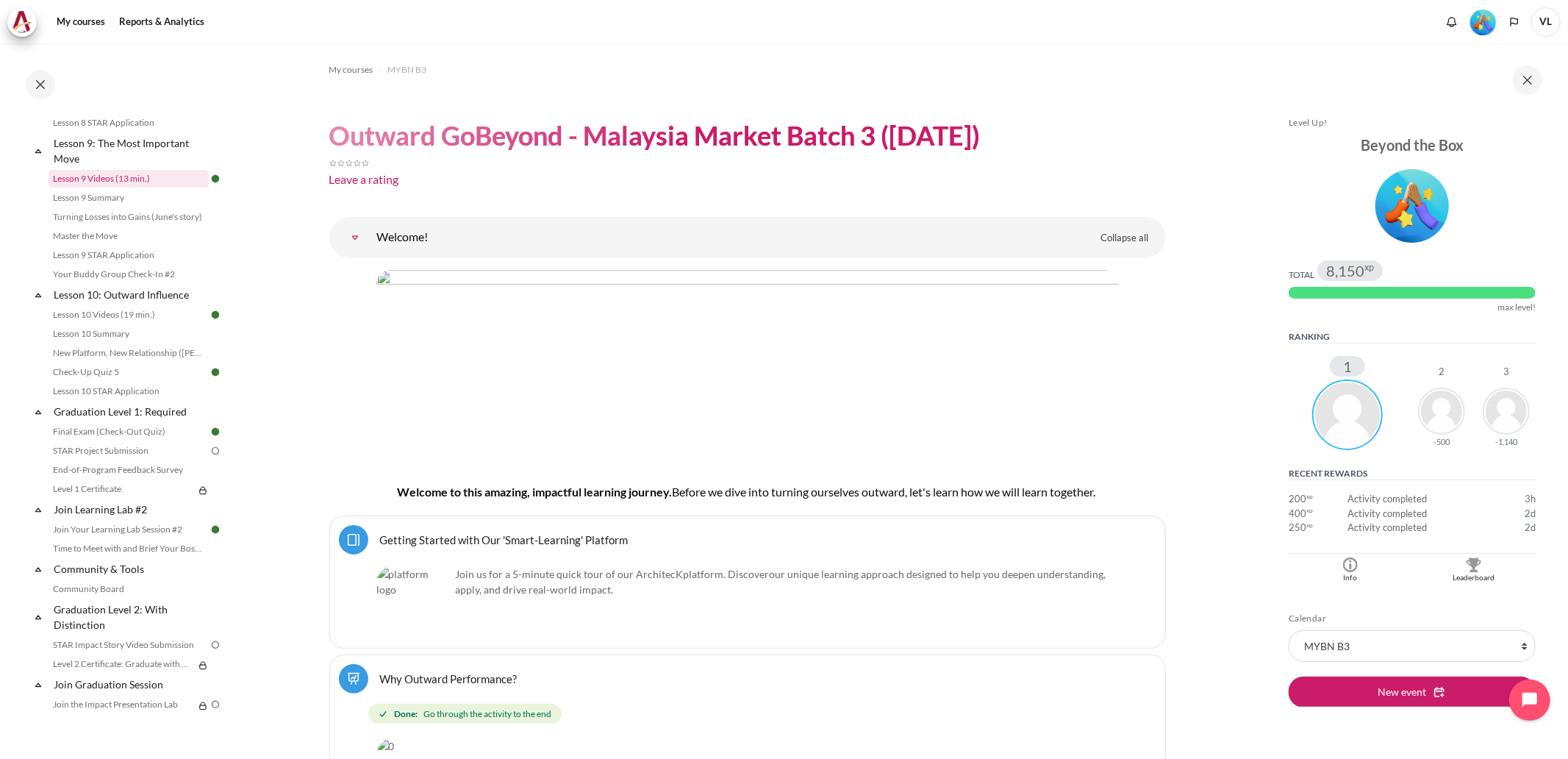
scroll to position [1265, 0]
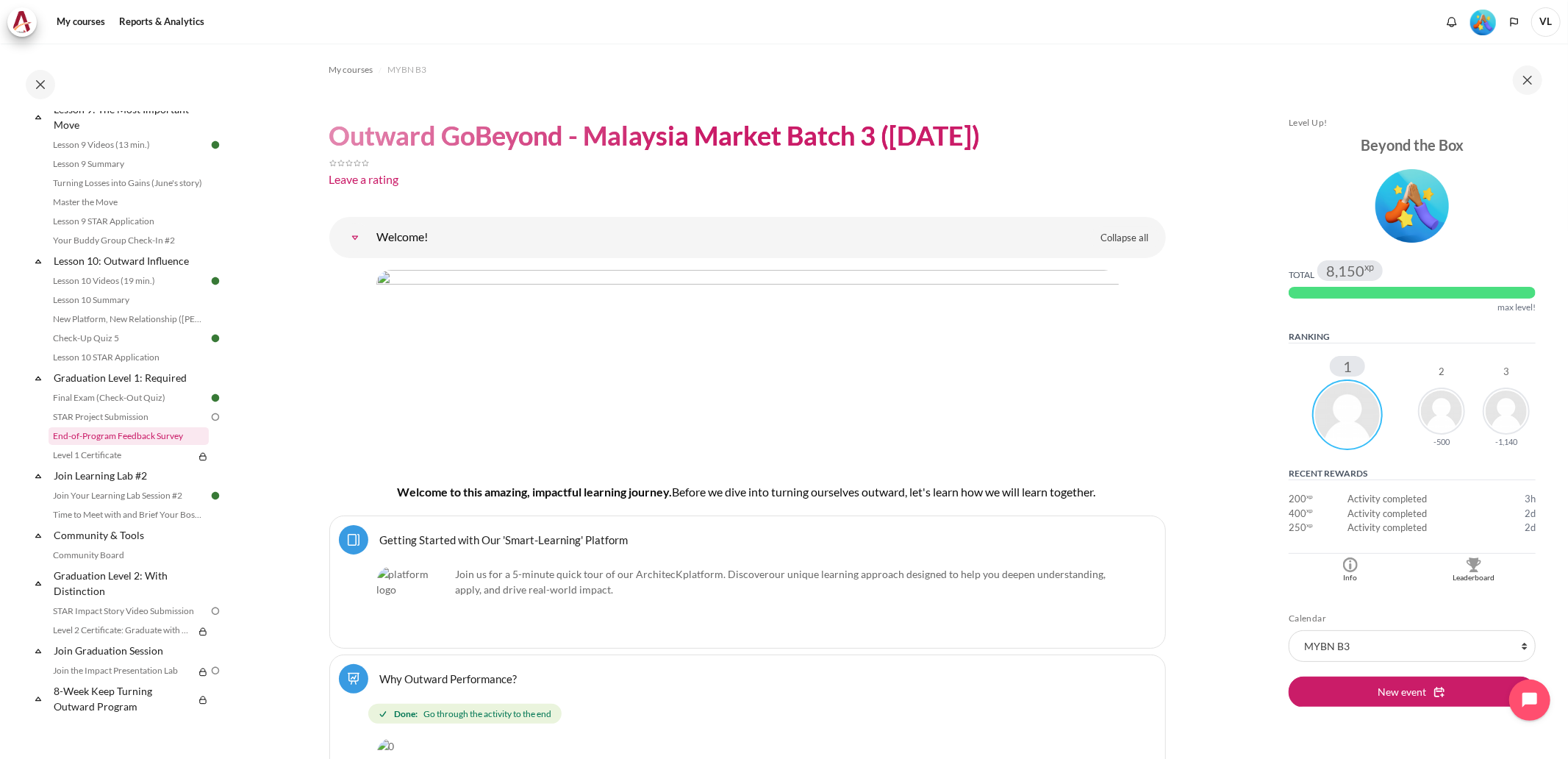
click at [85, 432] on link "End-of-Program Feedback Survey" at bounding box center [129, 436] width 160 height 18
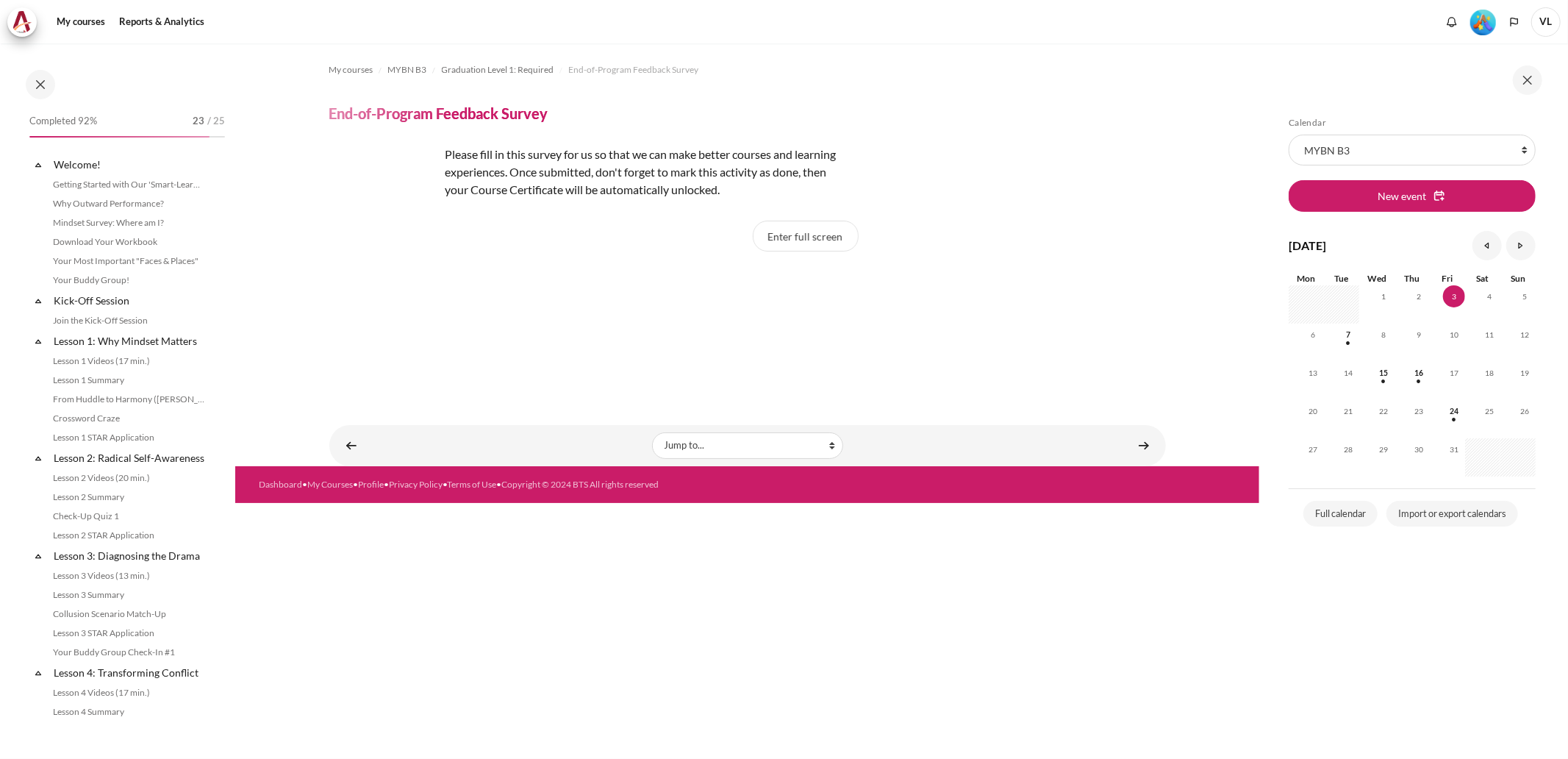
scroll to position [1265, 0]
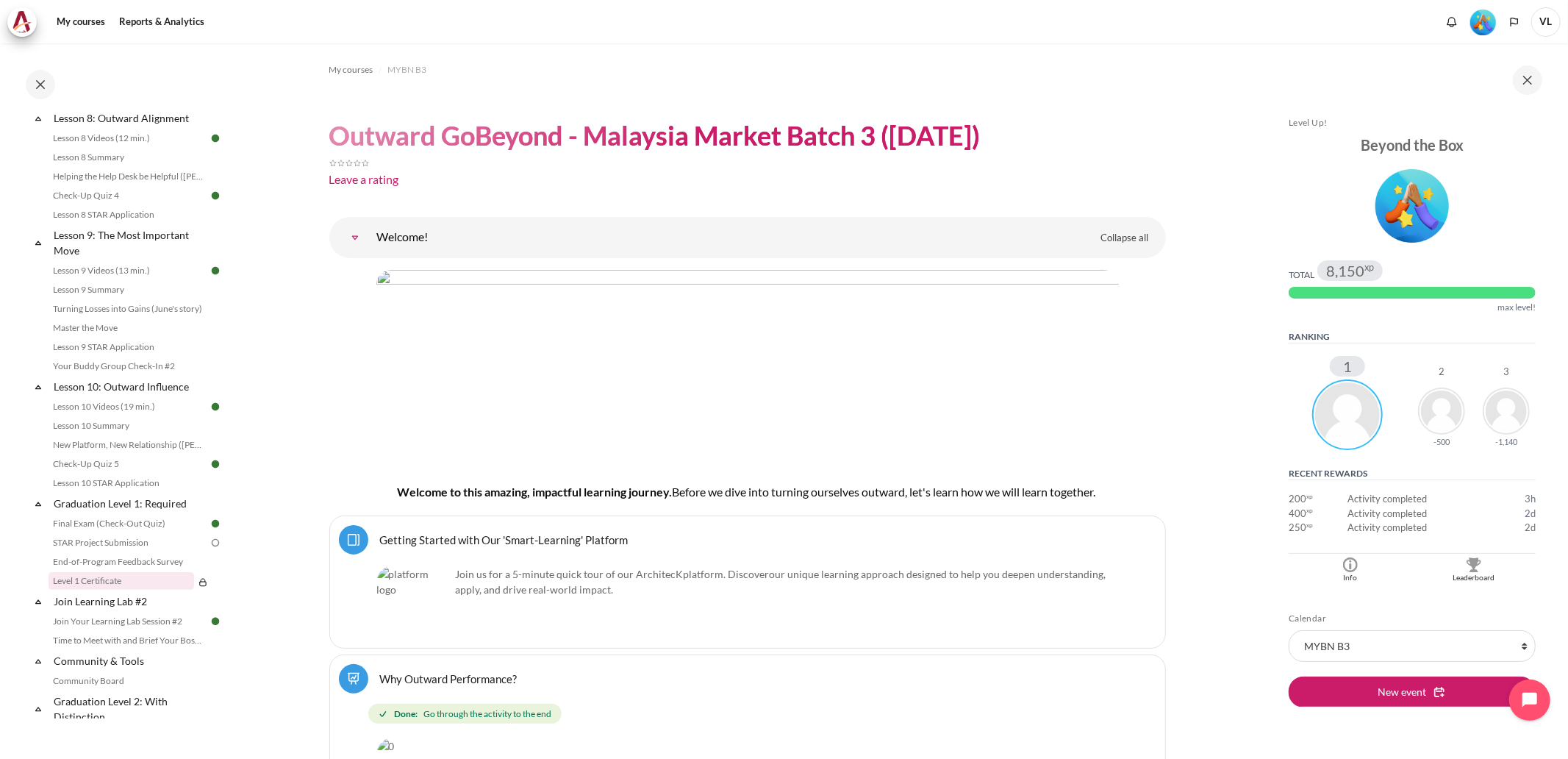
scroll to position [1265, 0]
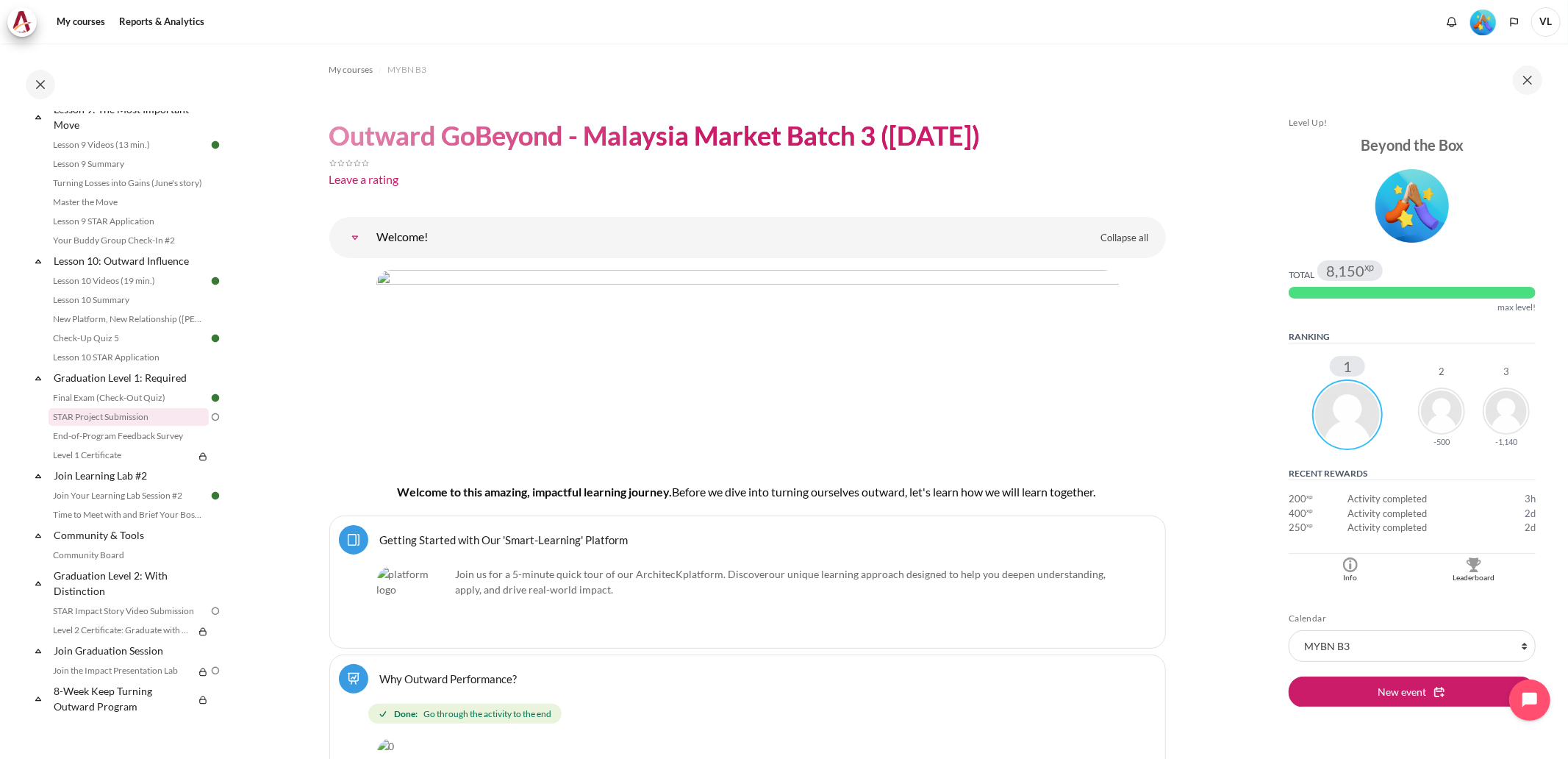
click at [129, 413] on link "STAR Project Submission" at bounding box center [129, 417] width 160 height 18
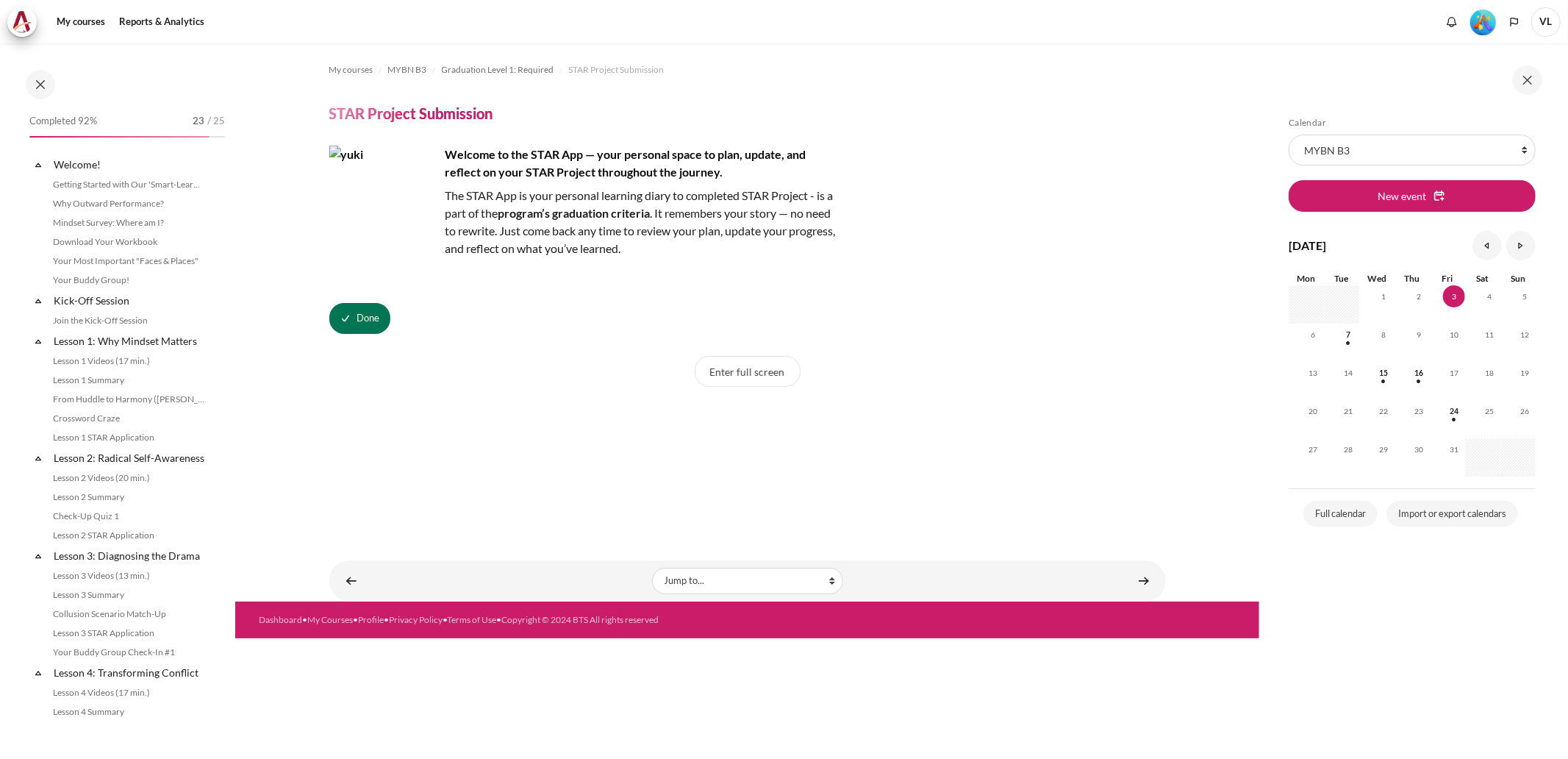
scroll to position [1265, 0]
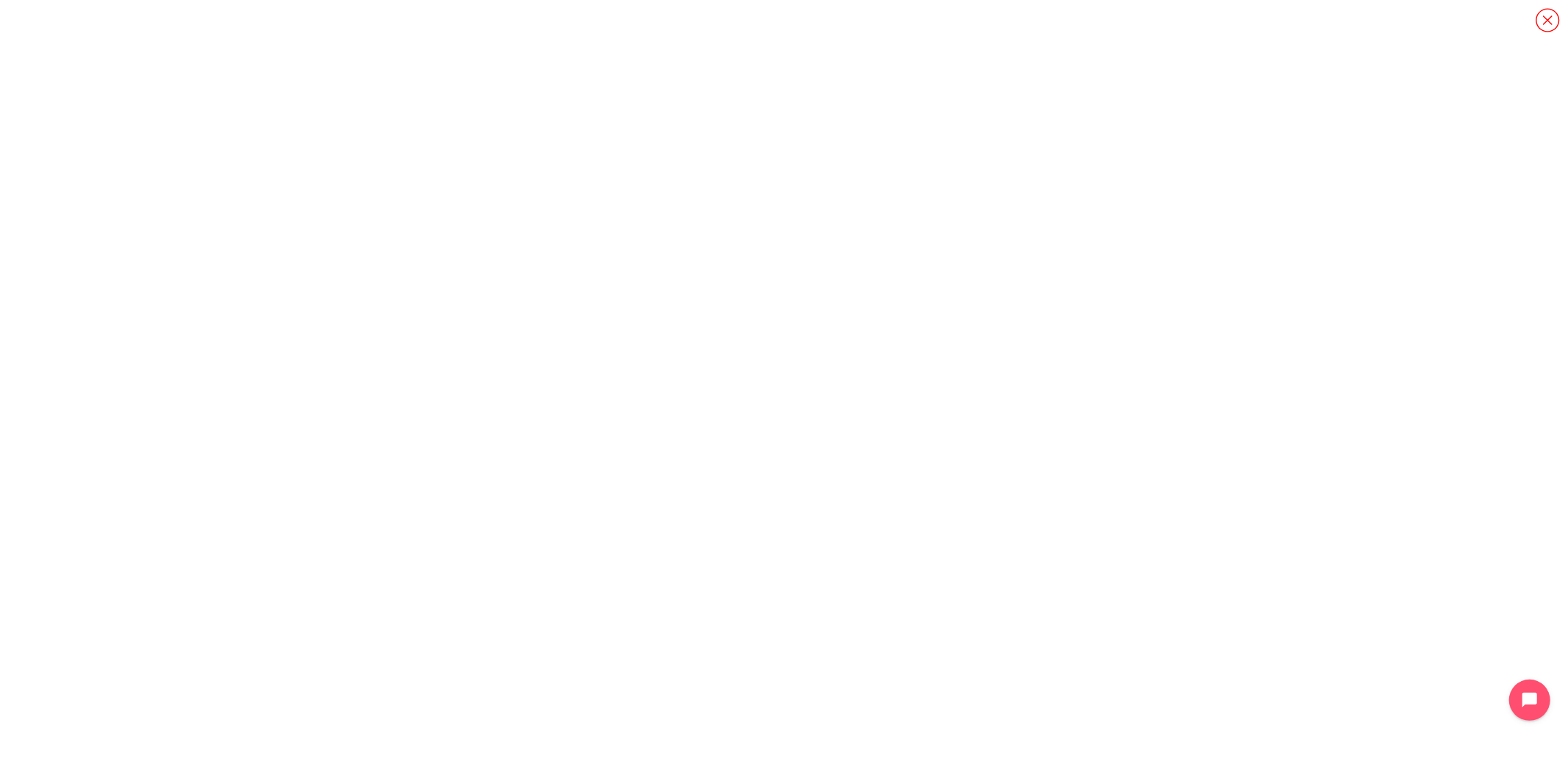
click at [1547, 18] on icon "Content" at bounding box center [1547, 20] width 25 height 25
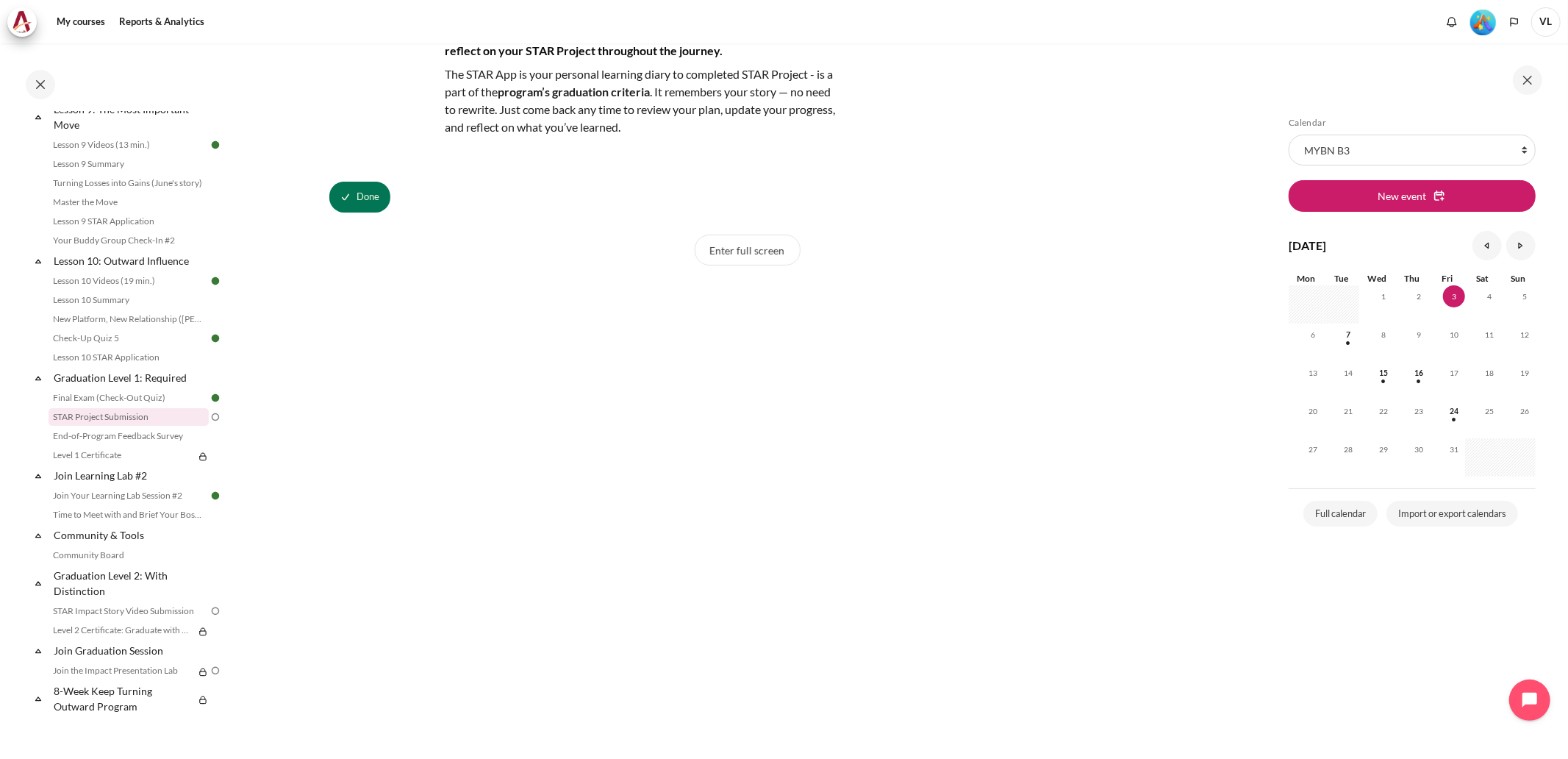
scroll to position [465, 0]
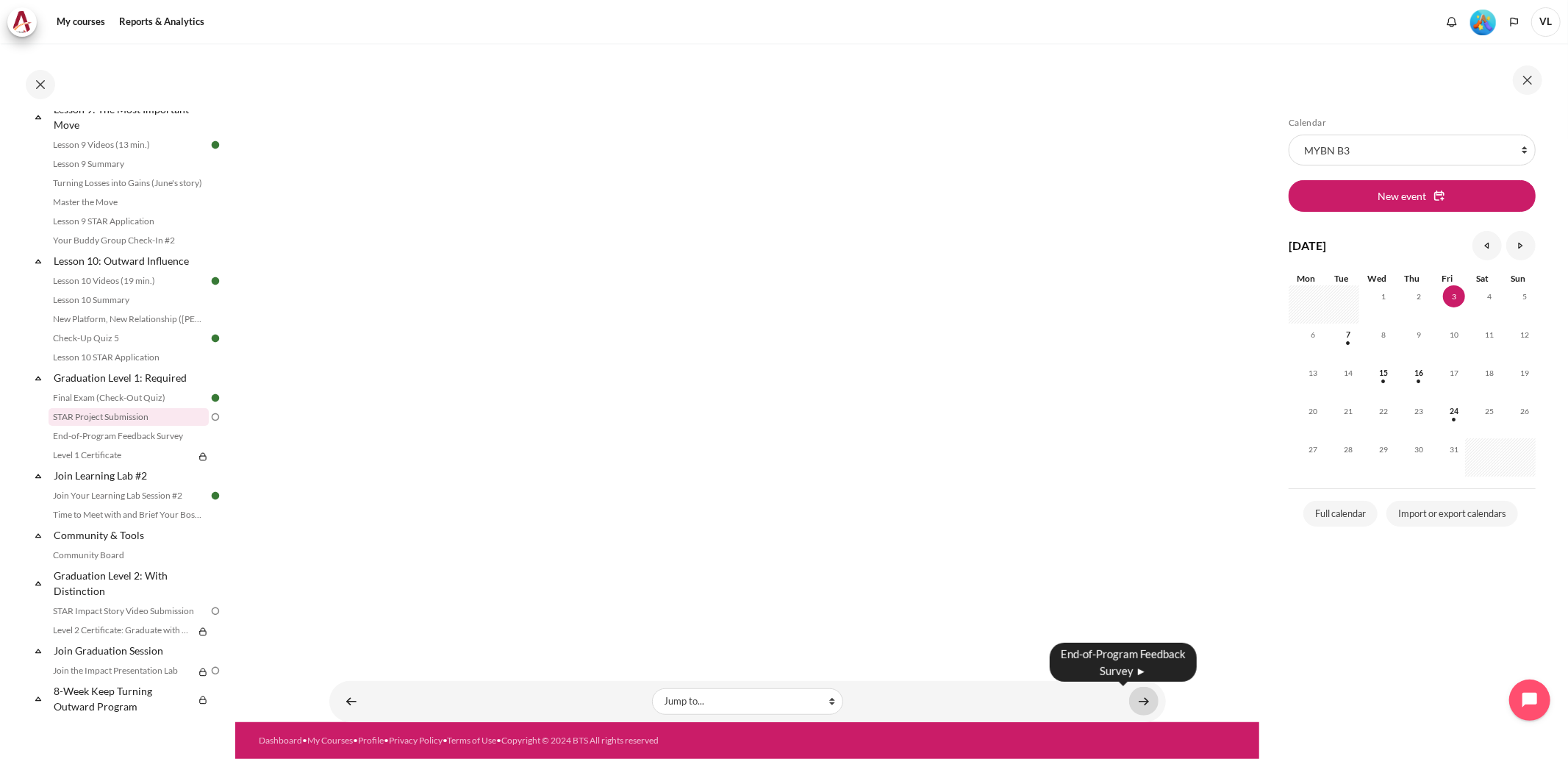
click at [1142, 704] on link "Content" at bounding box center [1144, 701] width 29 height 29
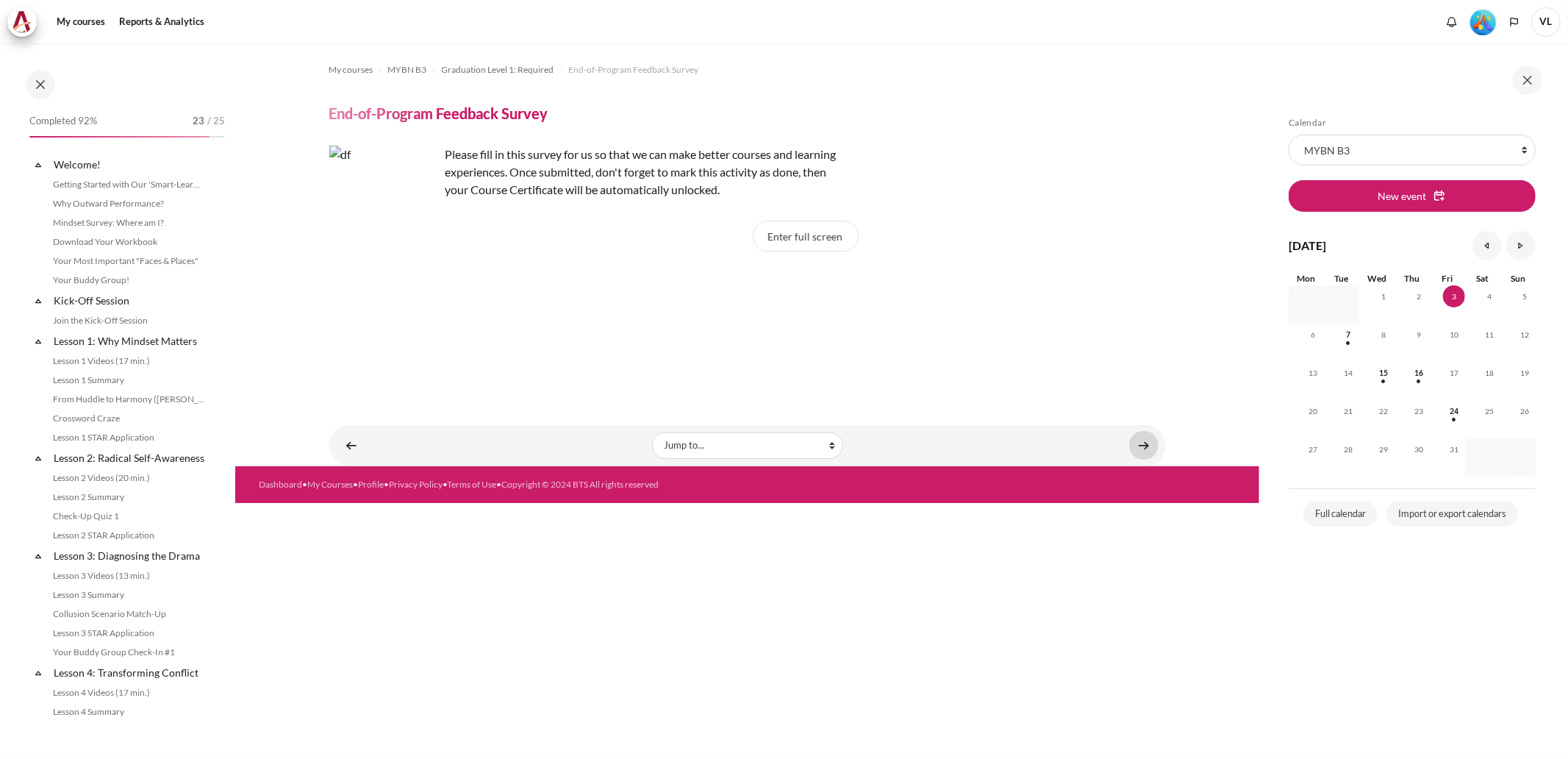
scroll to position [1265, 0]
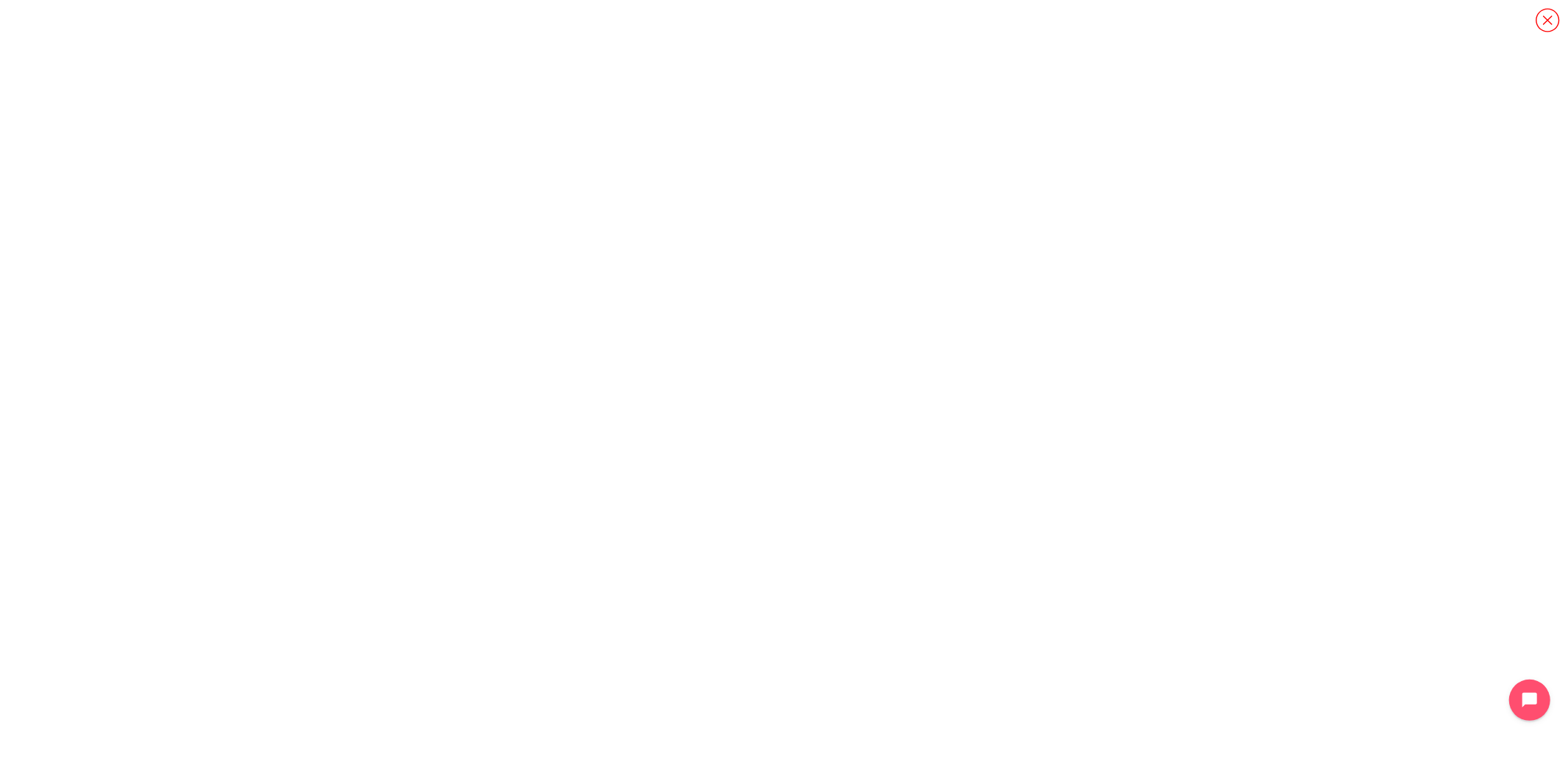
drag, startPoint x: 1546, startPoint y: 11, endPoint x: 1512, endPoint y: 42, distance: 46.0
click at [1545, 12] on icon "Content" at bounding box center [1547, 20] width 25 height 25
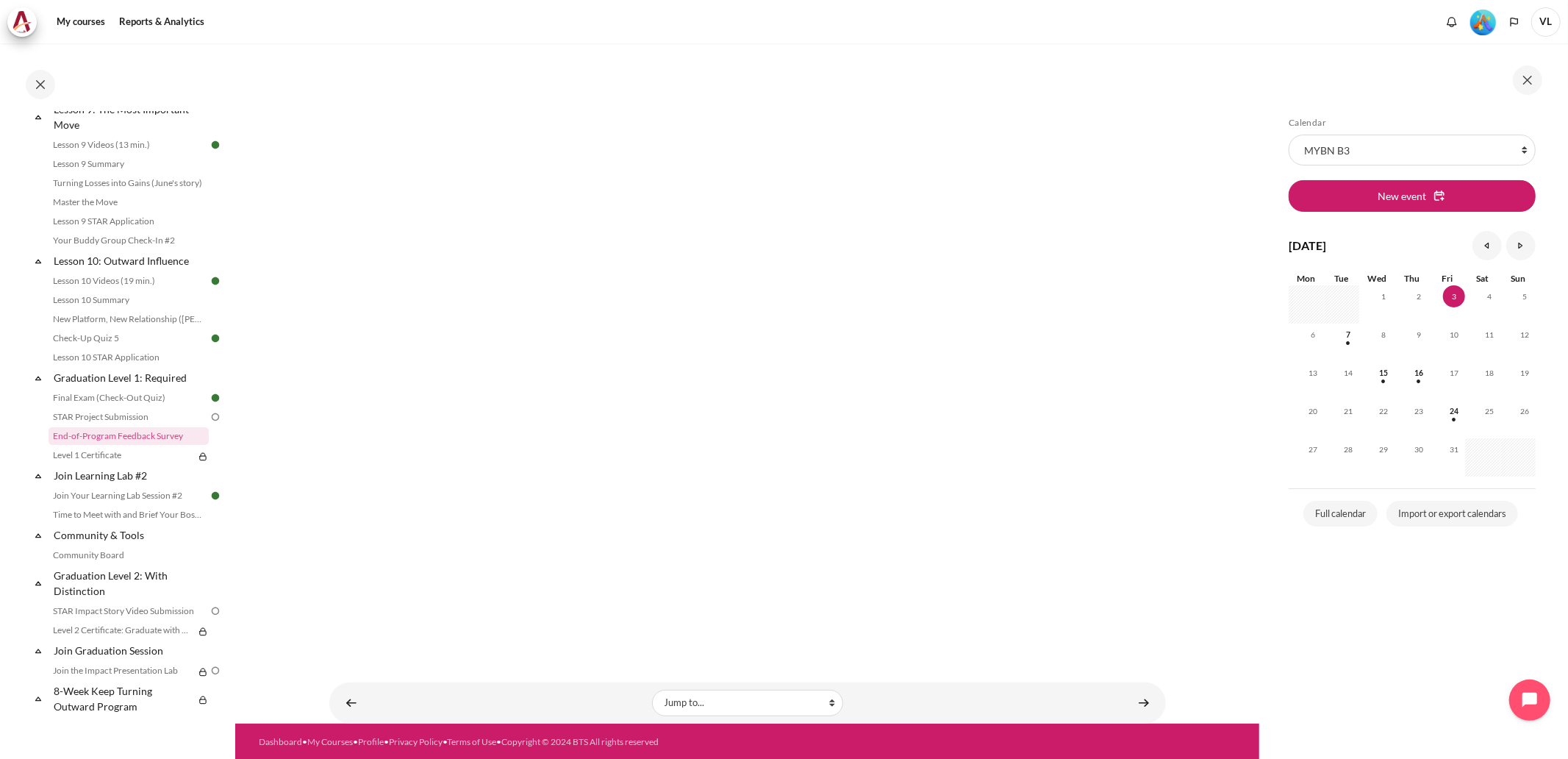
scroll to position [330, 0]
click at [1141, 710] on link "Content" at bounding box center [1144, 702] width 29 height 29
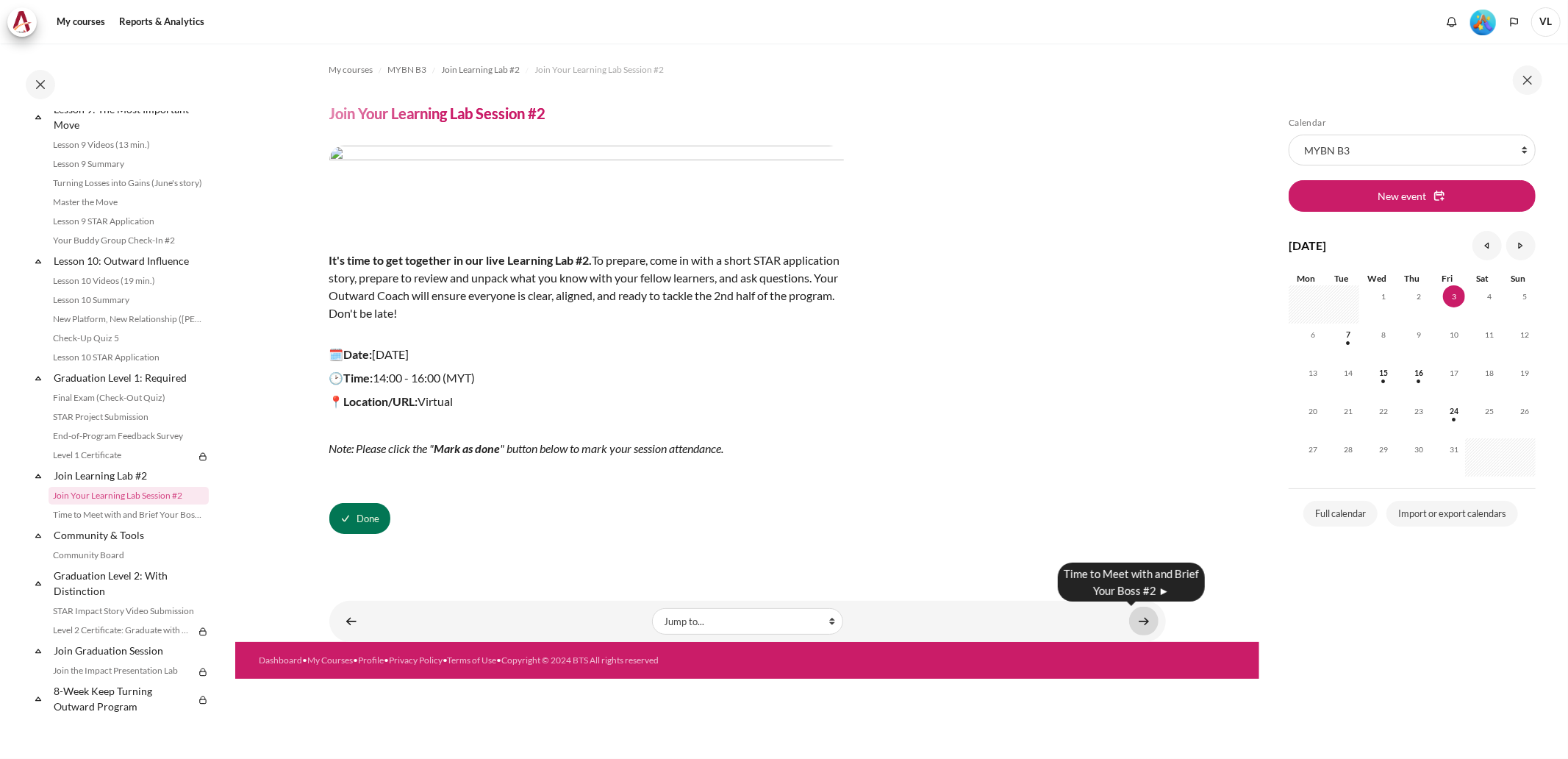
click at [1142, 623] on link "Content" at bounding box center [1144, 621] width 29 height 29
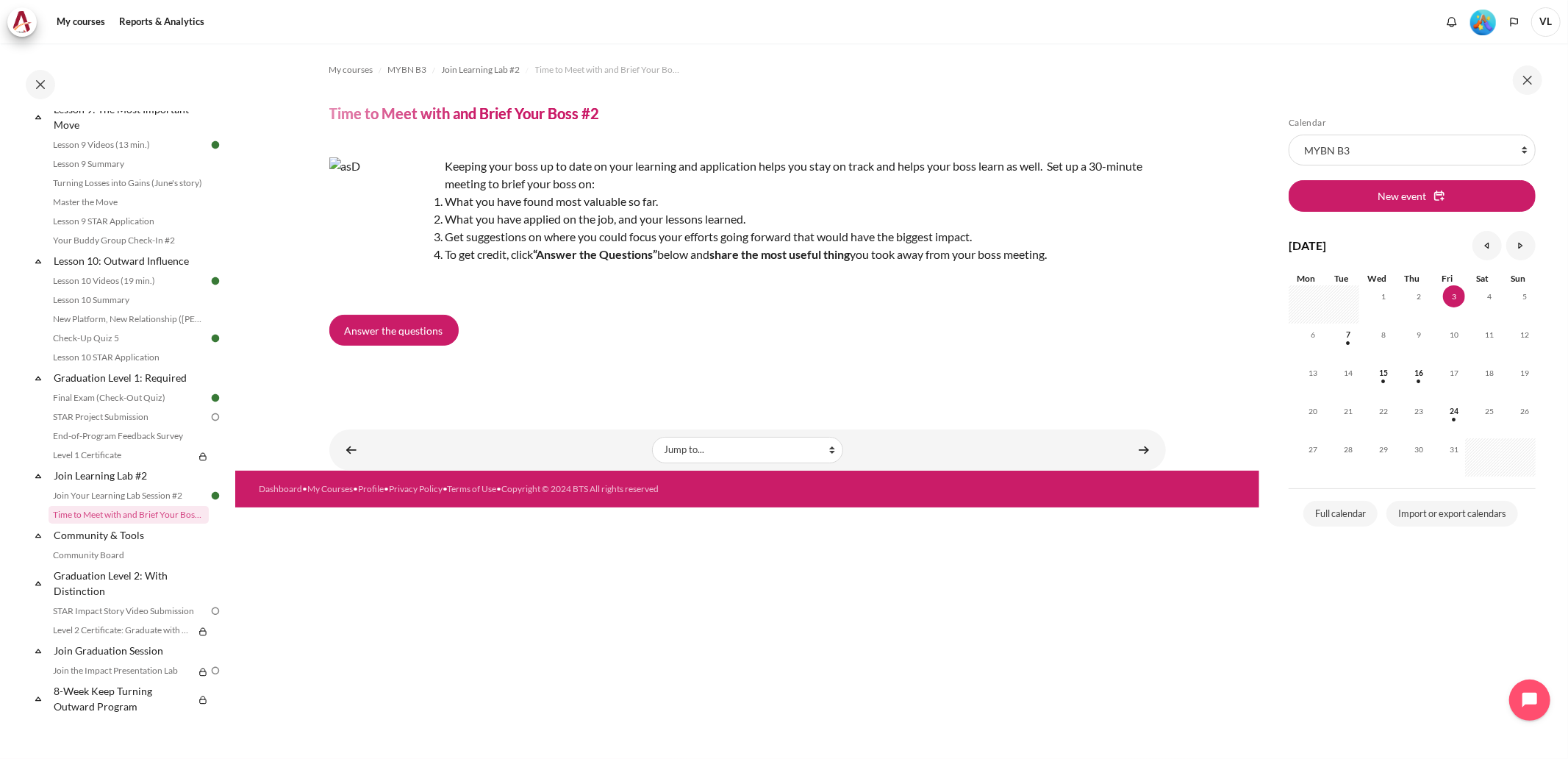
scroll to position [1265, 0]
